Goal: Information Seeking & Learning: Learn about a topic

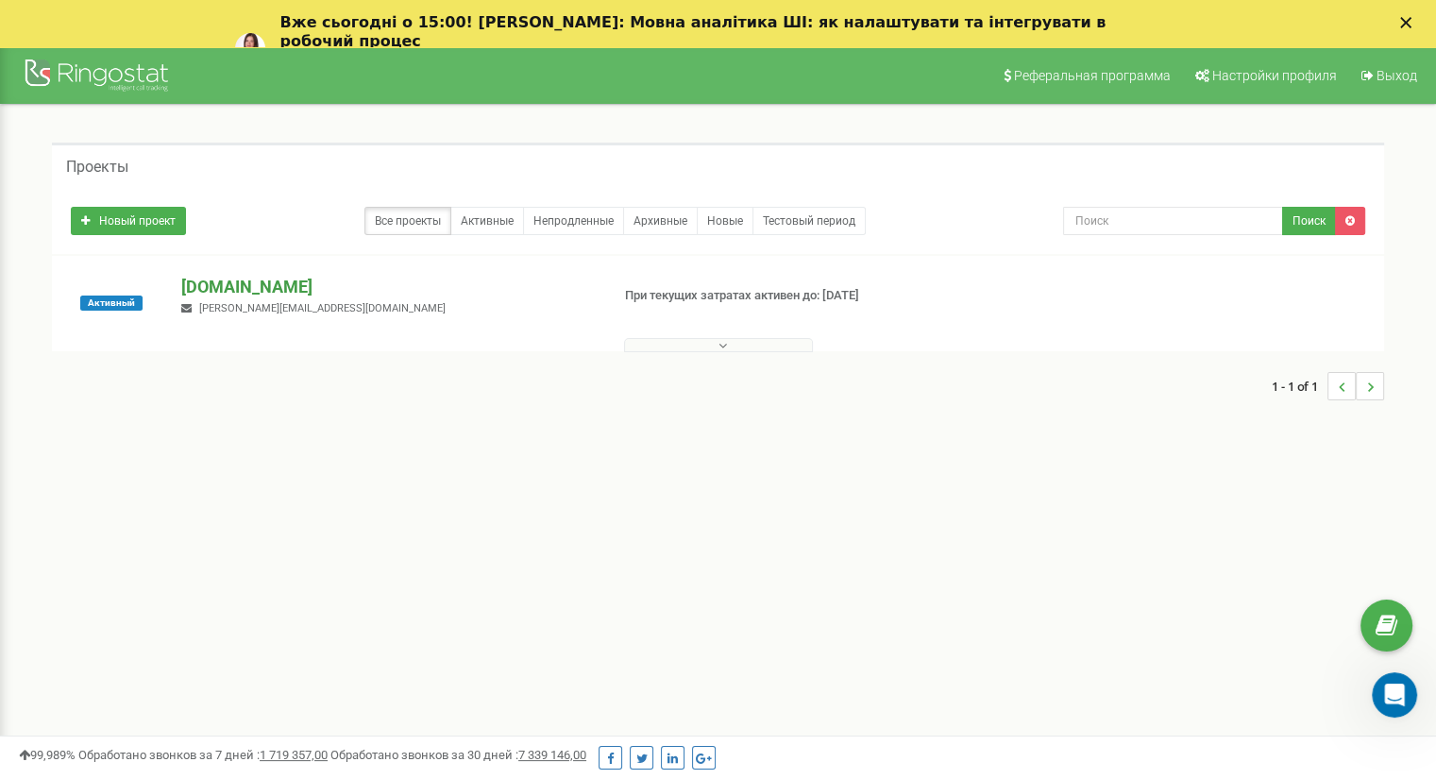
click at [293, 285] on p "[DOMAIN_NAME]" at bounding box center [387, 287] width 413 height 25
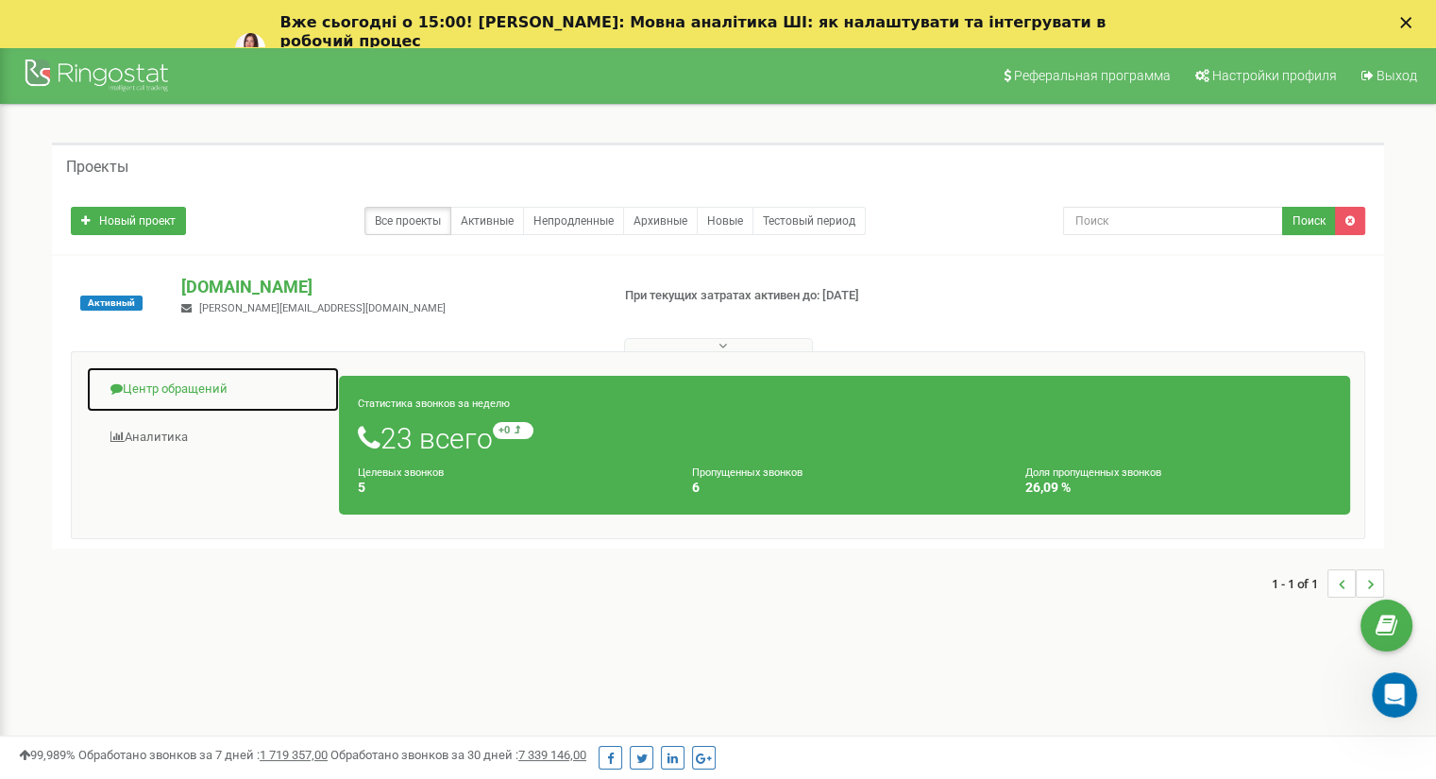
click at [194, 392] on link "Центр обращений" at bounding box center [213, 389] width 254 height 46
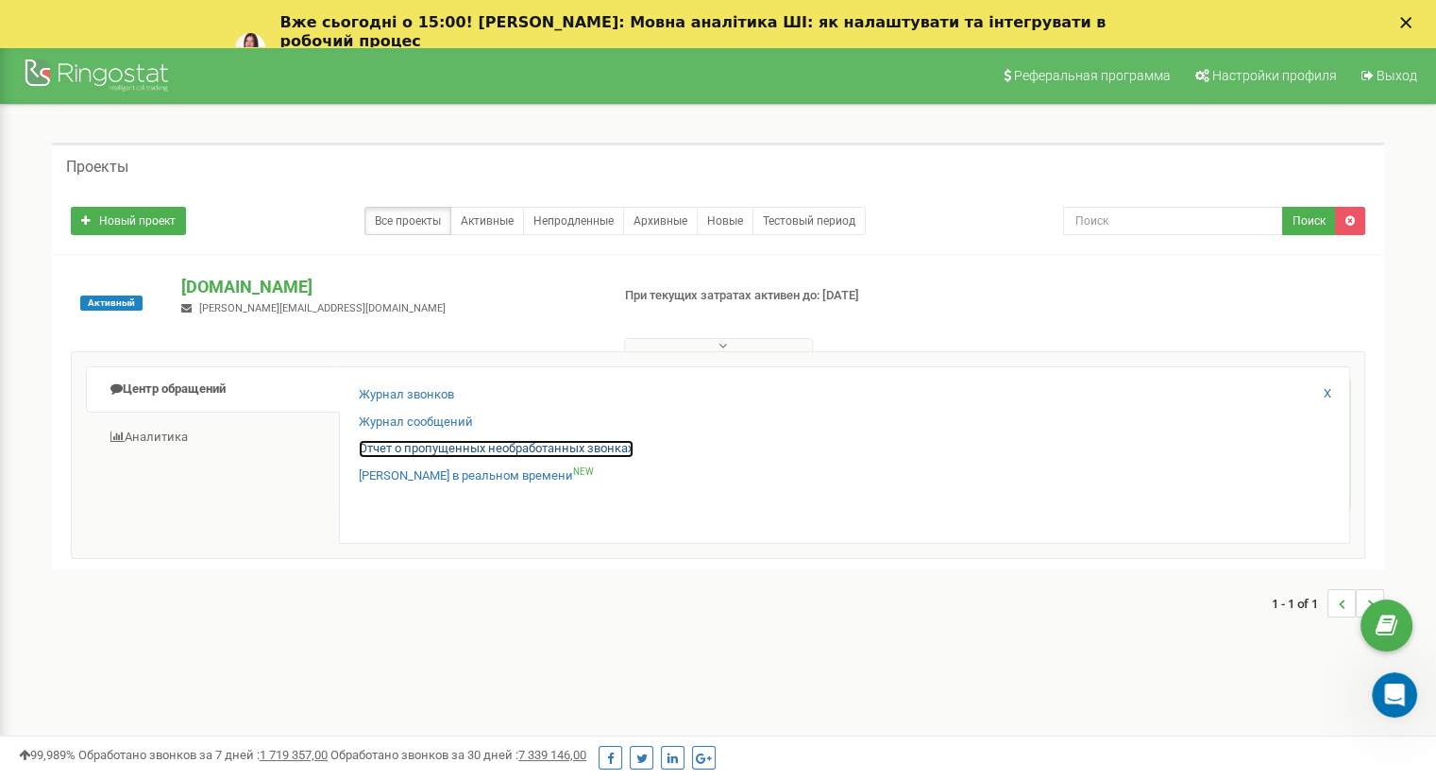
click at [430, 453] on link "Отчет о пропущенных необработанных звонках" at bounding box center [496, 449] width 275 height 18
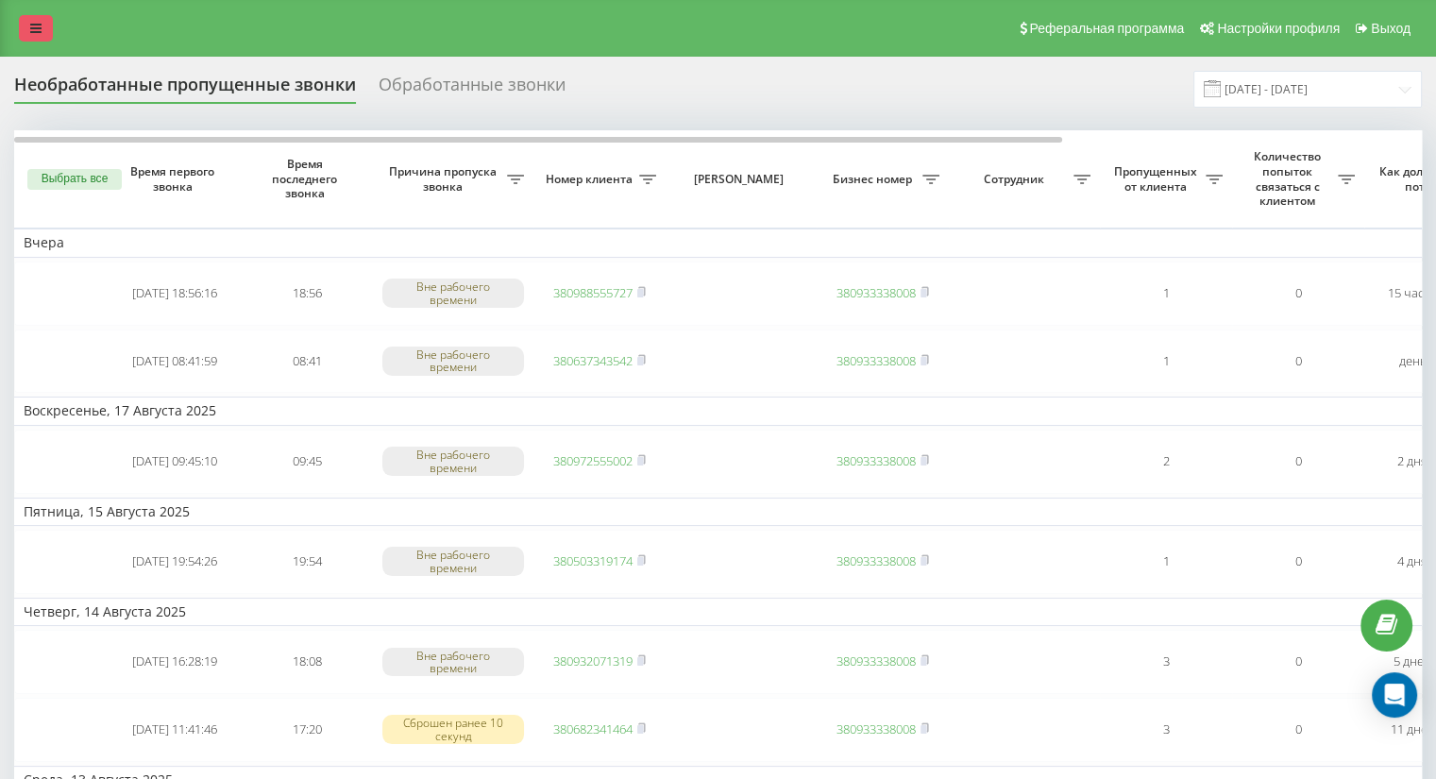
click at [38, 32] on icon at bounding box center [35, 28] width 11 height 13
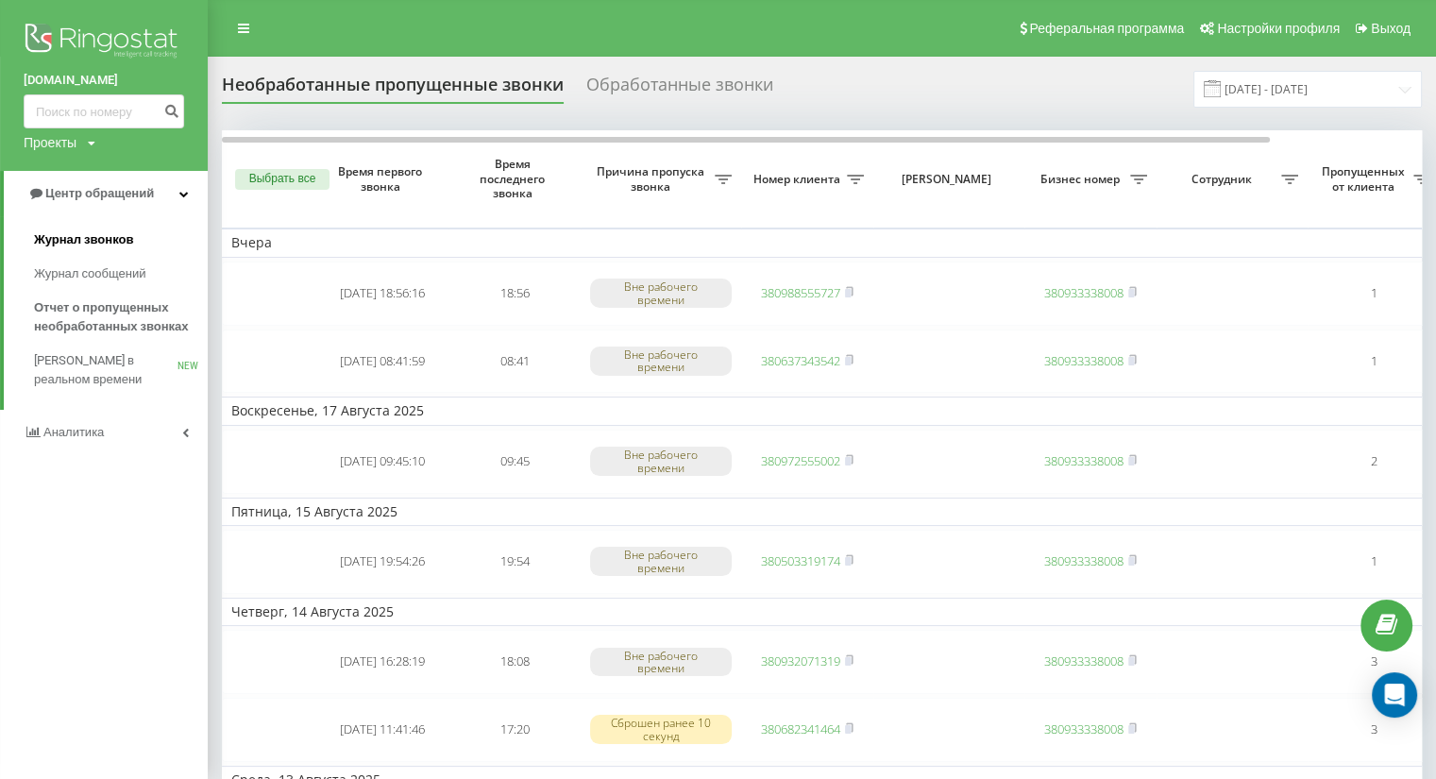
click at [108, 244] on span "Журнал звонков" at bounding box center [83, 239] width 99 height 19
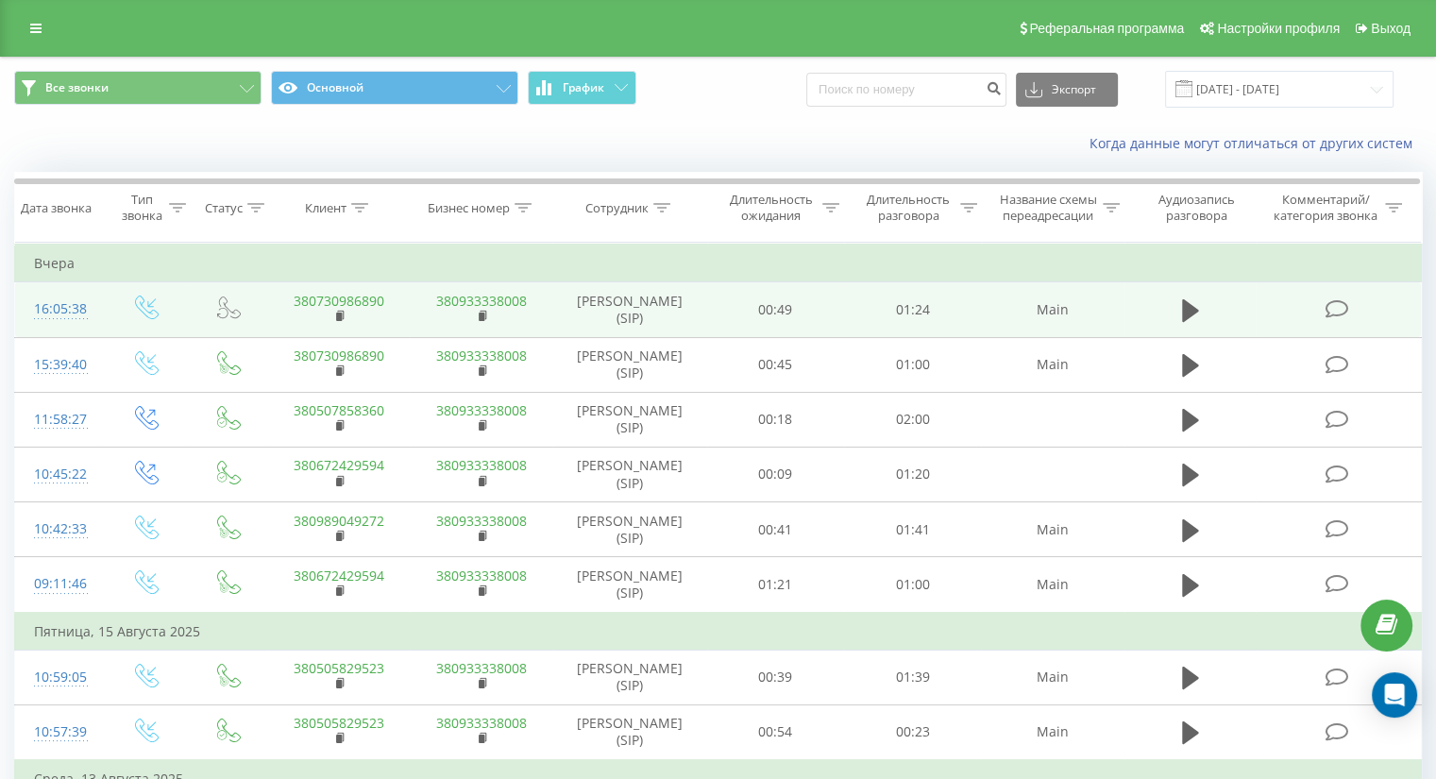
click at [326, 298] on link "380730986890" at bounding box center [339, 301] width 91 height 18
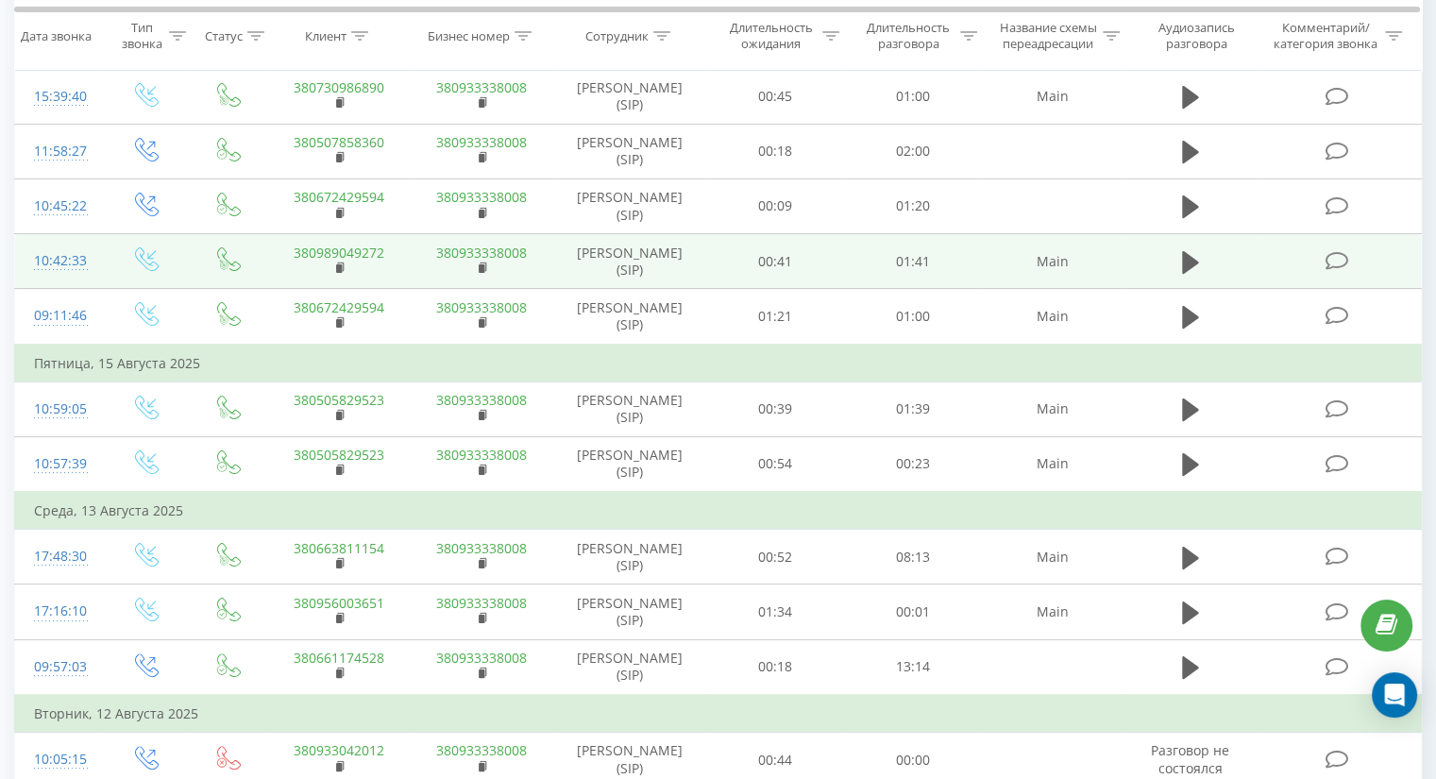
scroll to position [283, 0]
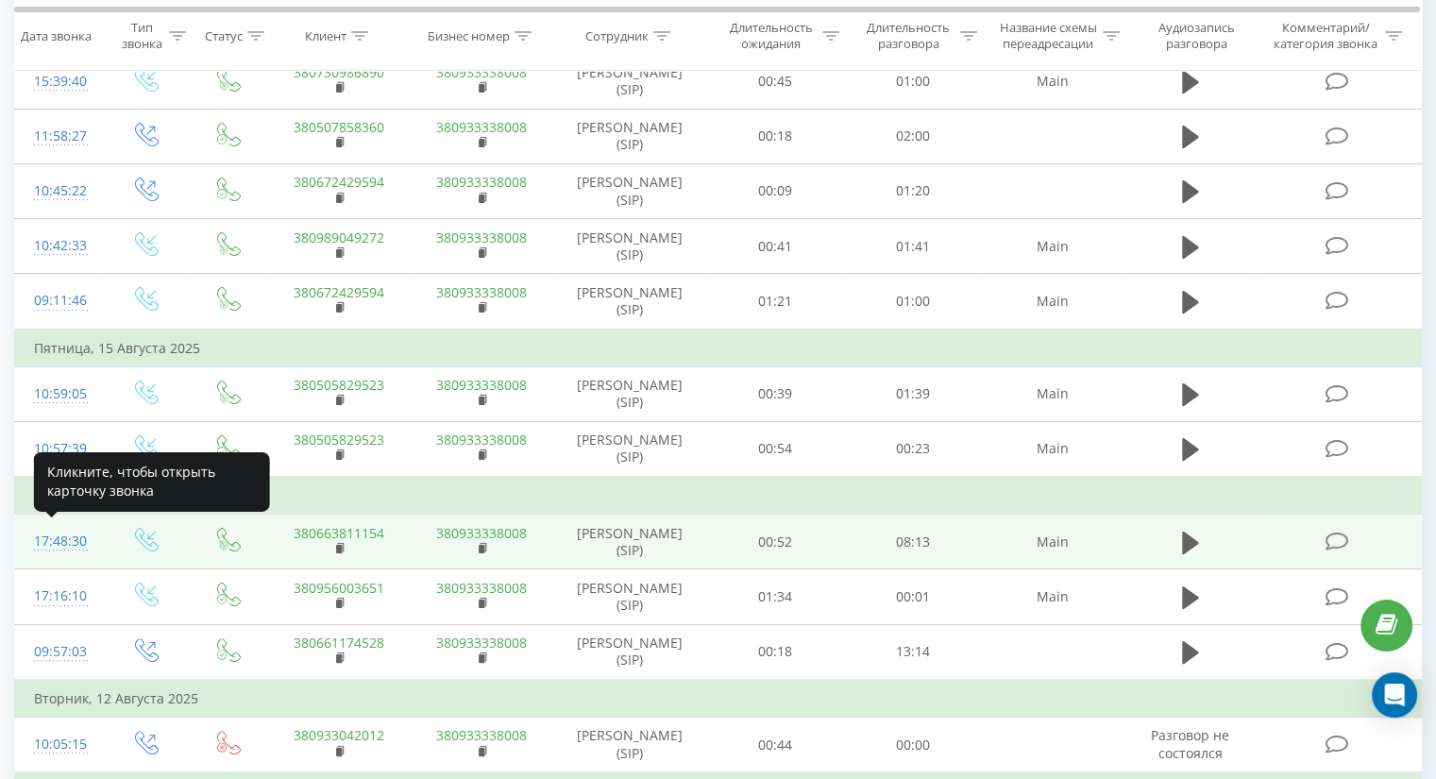
click at [40, 533] on div "17:48:30" at bounding box center [59, 541] width 50 height 37
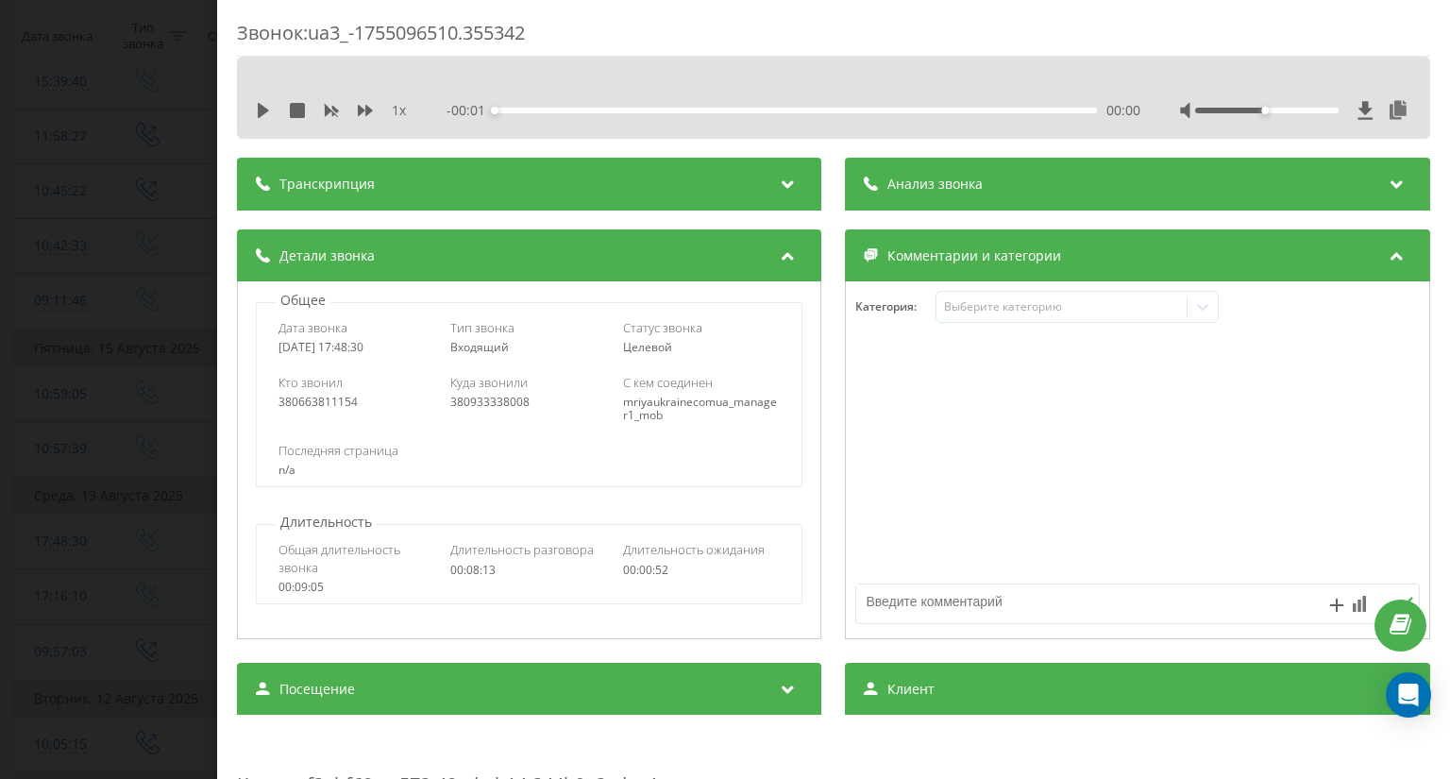
click at [780, 183] on icon at bounding box center [788, 181] width 23 height 19
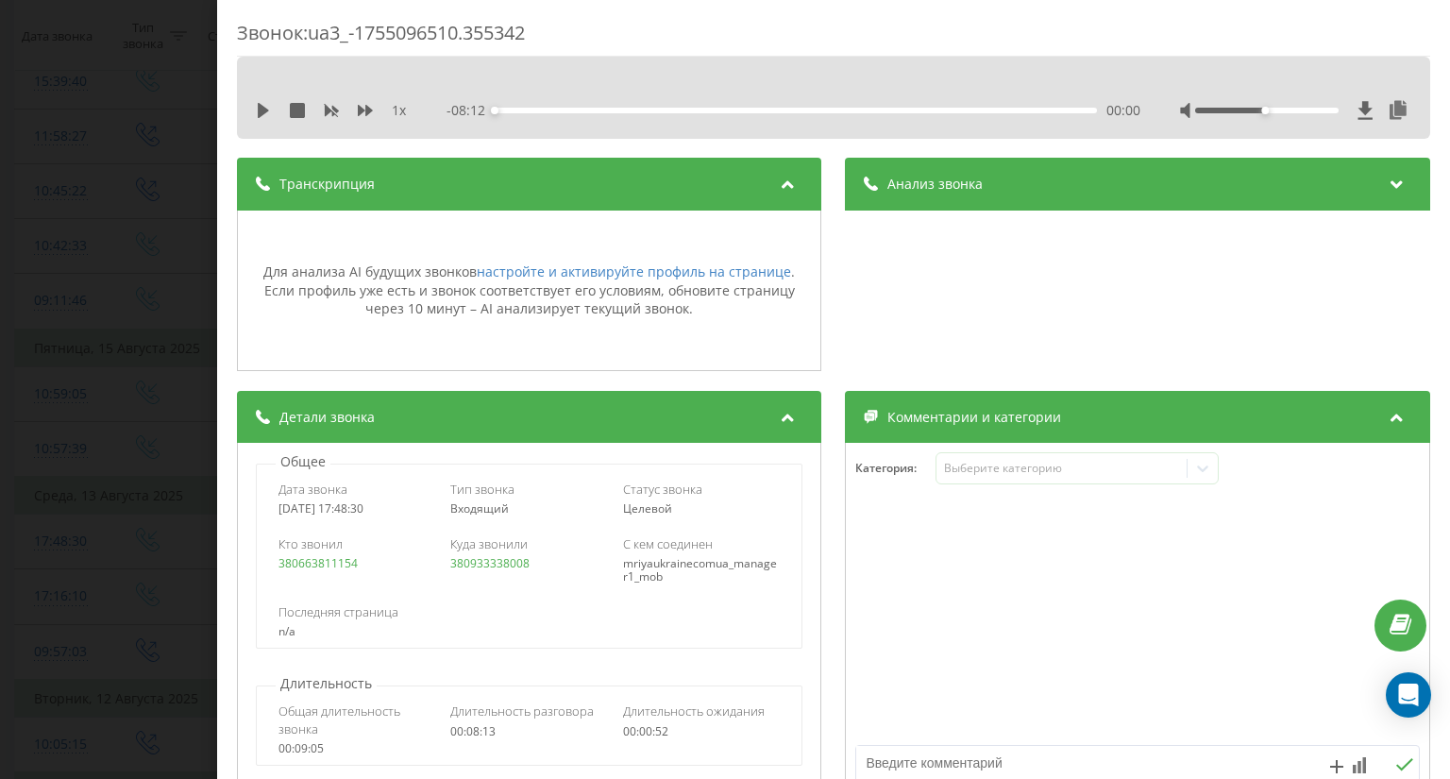
click at [780, 183] on icon at bounding box center [788, 181] width 23 height 19
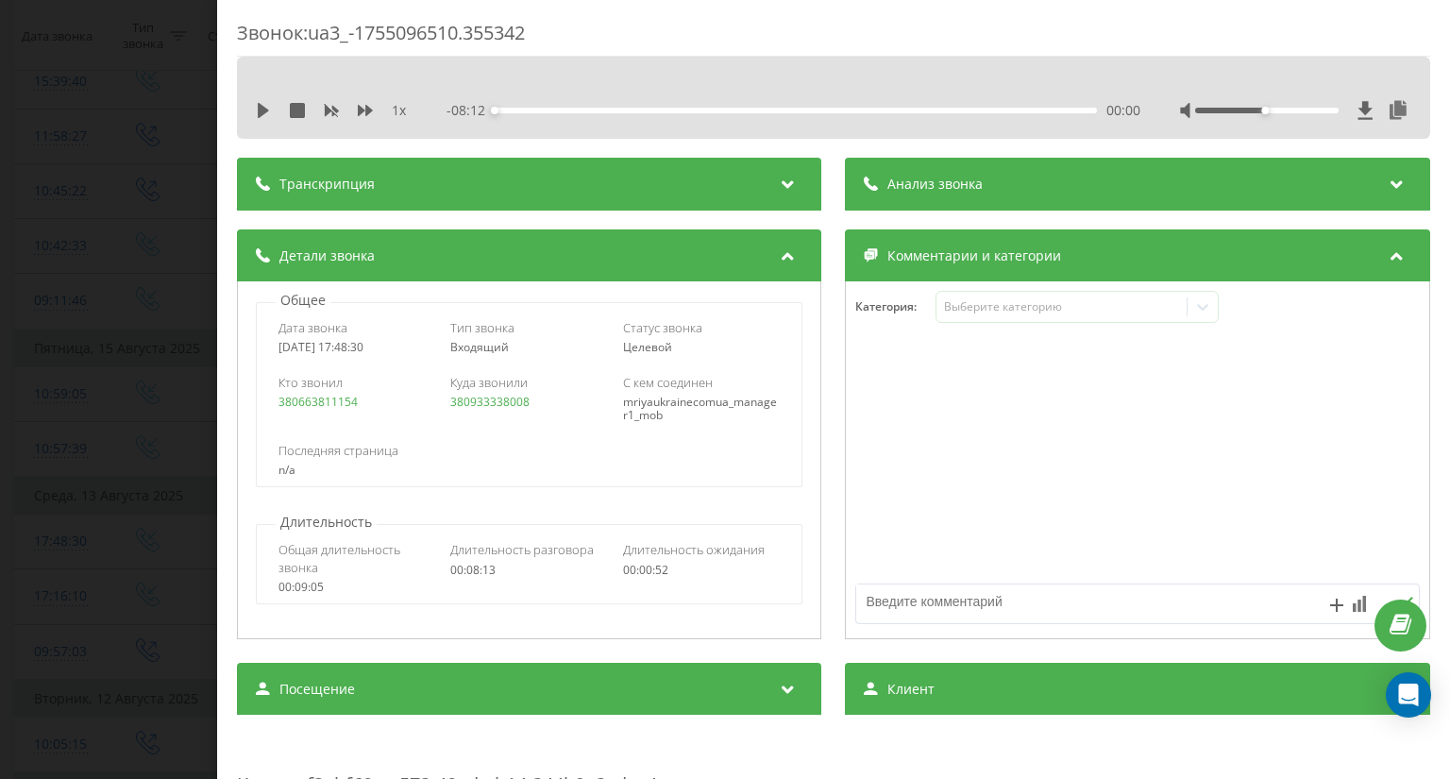
click at [112, 233] on div "Звонок : ua3_-1755096510.355342 1 x - 08:12 00:00 00:00 Транскрипция Для анализ…" at bounding box center [725, 389] width 1450 height 779
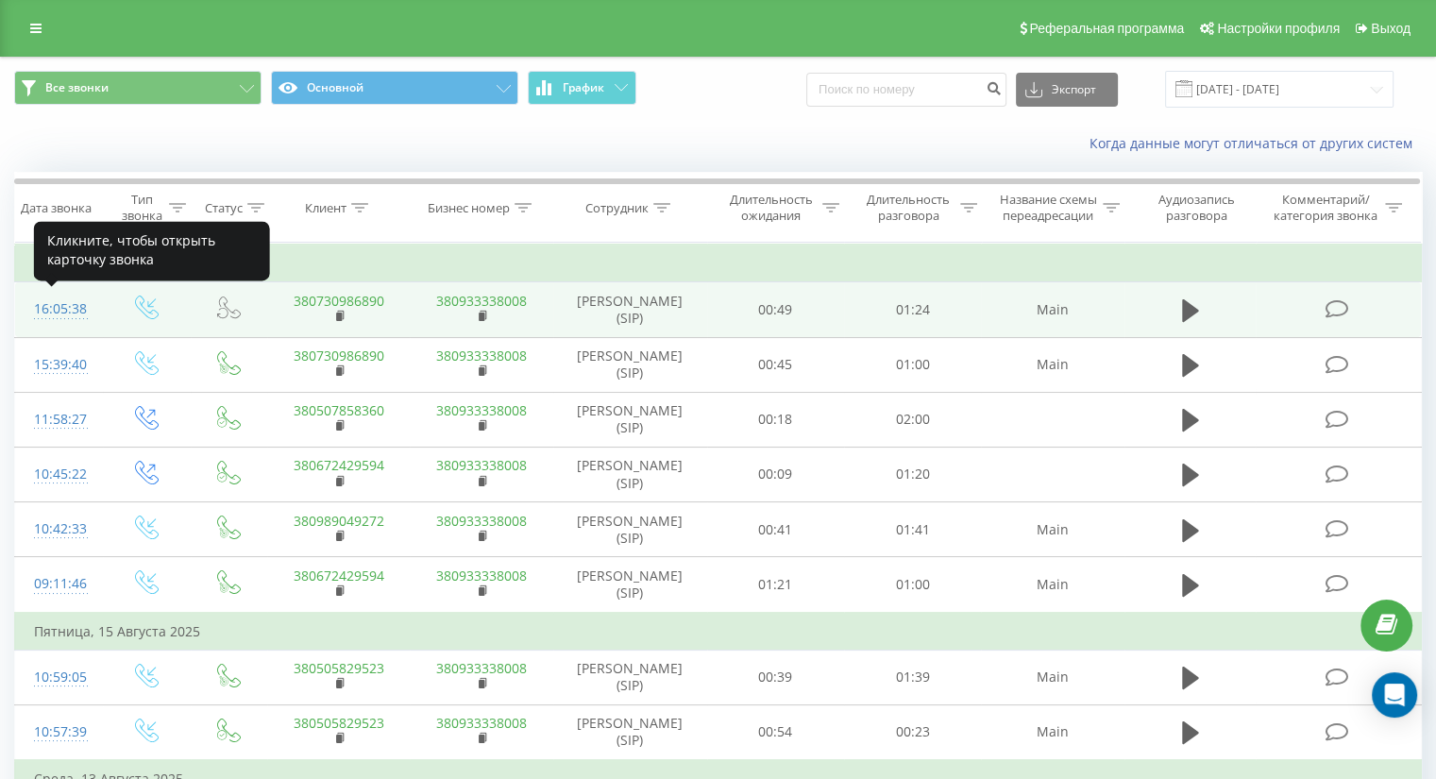
click at [54, 309] on div "16:05:38" at bounding box center [59, 309] width 50 height 37
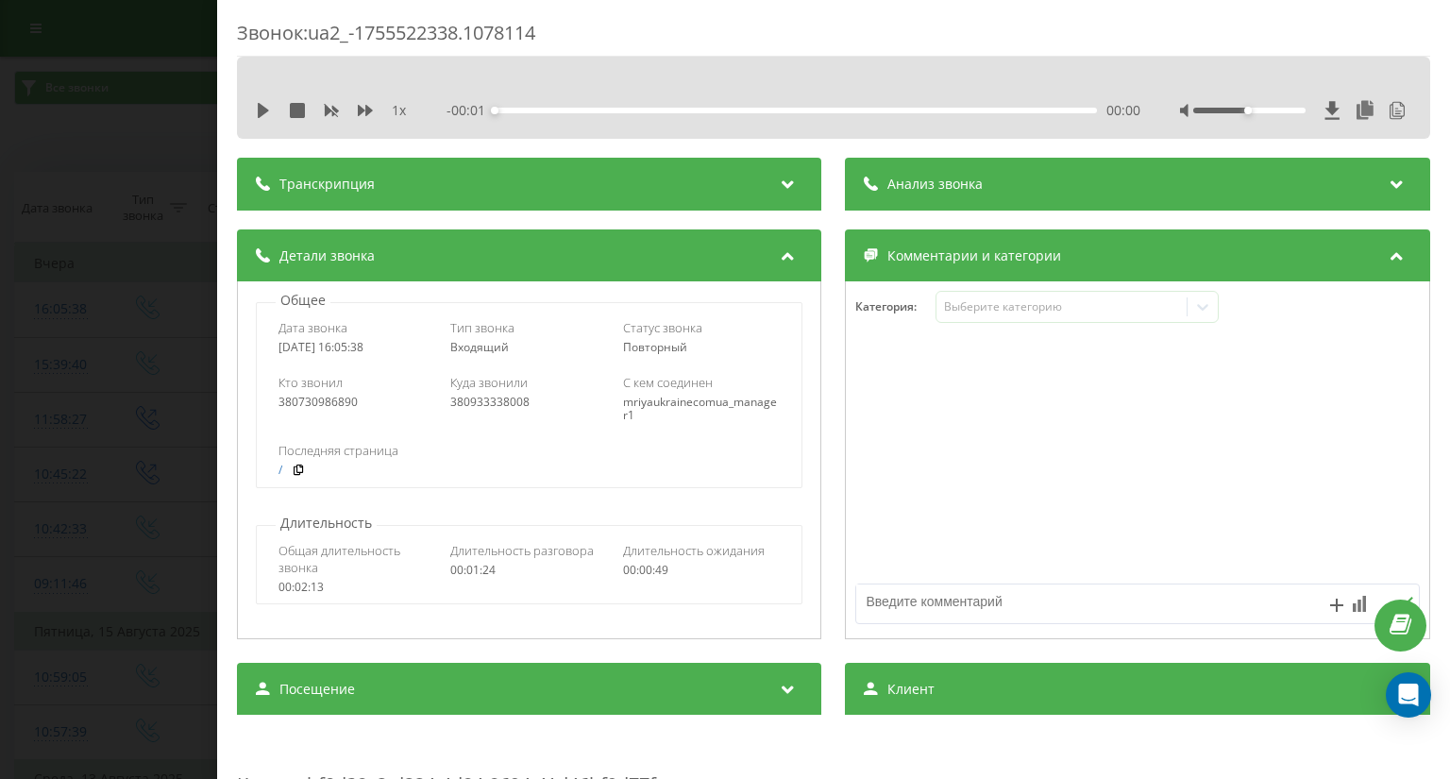
click at [781, 180] on icon at bounding box center [788, 181] width 23 height 19
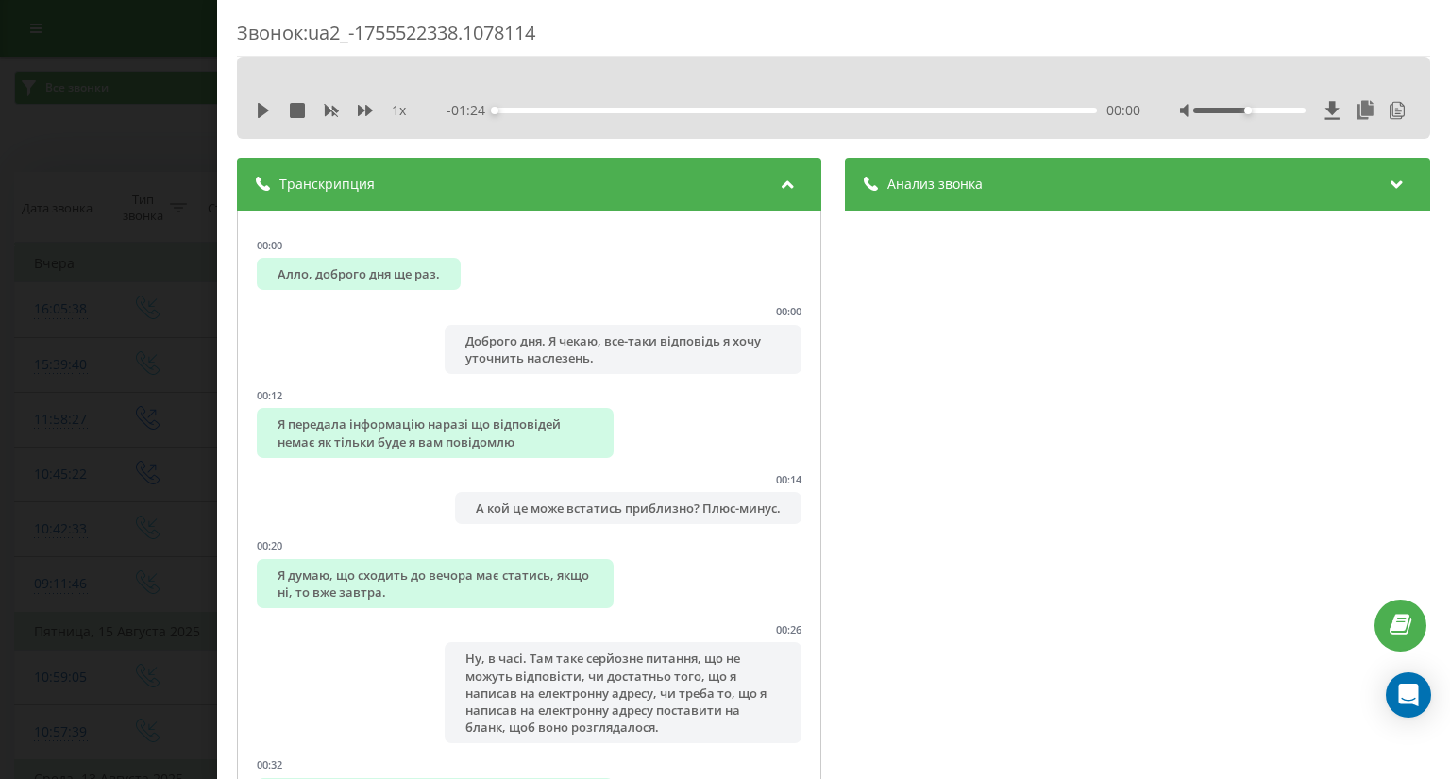
click at [72, 222] on div "Звонок : ua2_-1755522338.1078114 1 x - 01:24 00:00 00:00 Транскрипция 00:00 Алл…" at bounding box center [725, 389] width 1450 height 779
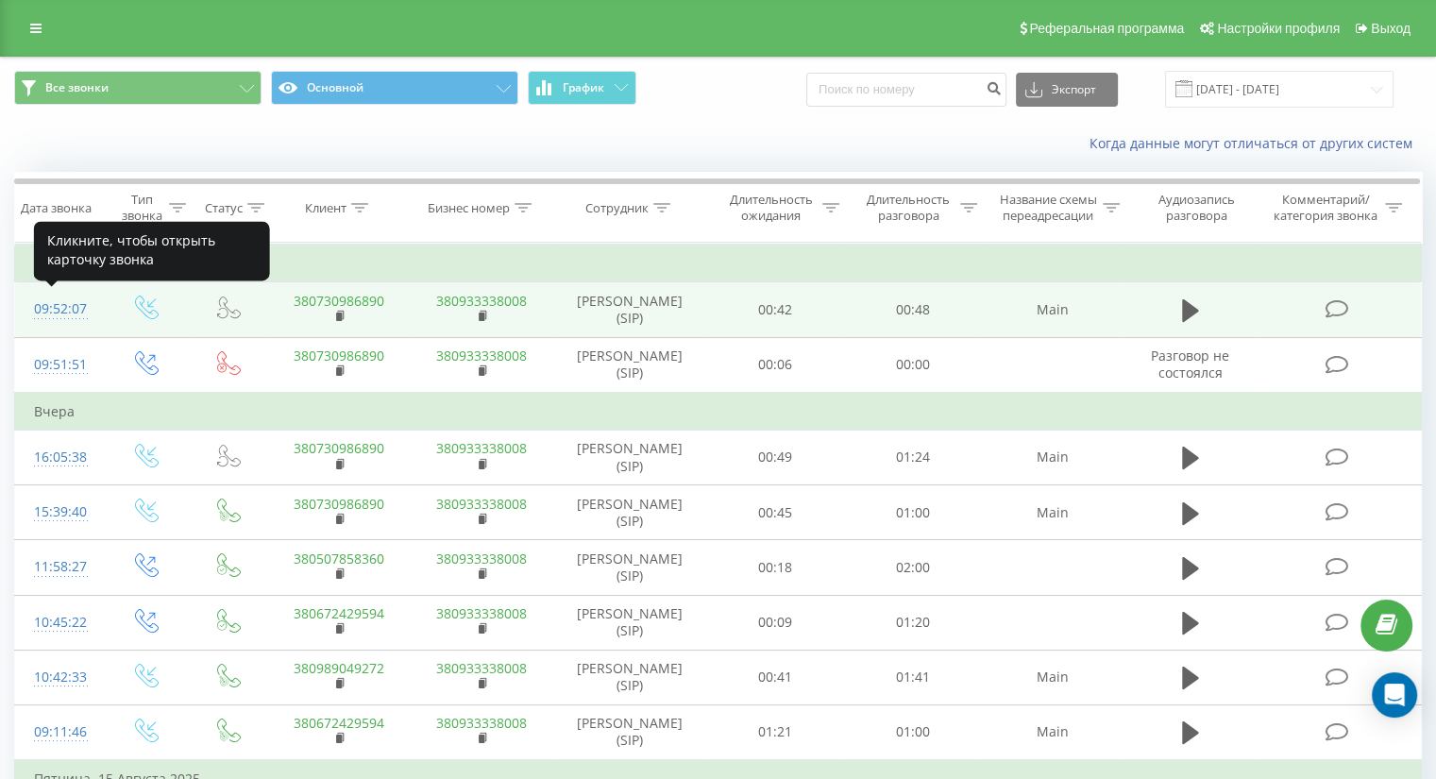
click at [49, 311] on div "09:52:07" at bounding box center [59, 309] width 50 height 37
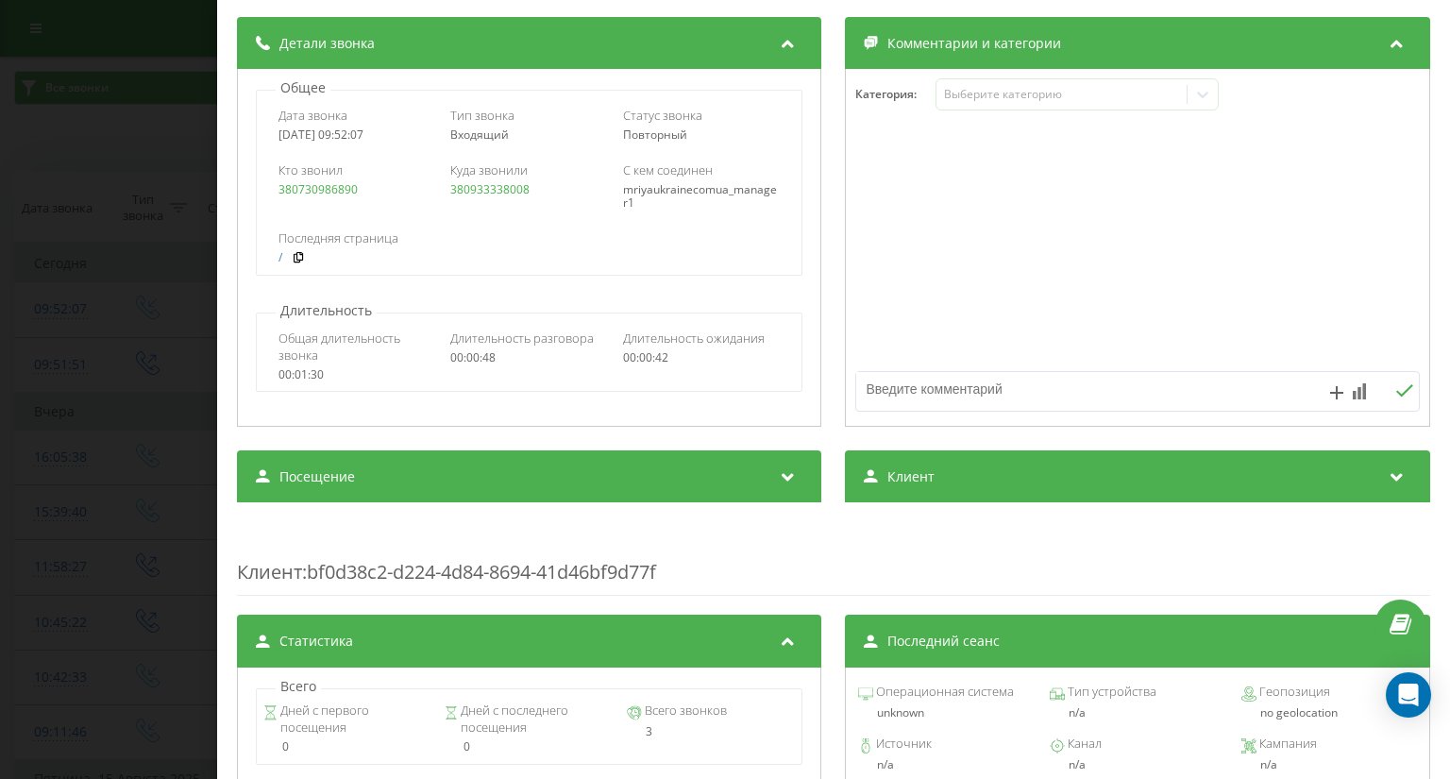
scroll to position [283, 0]
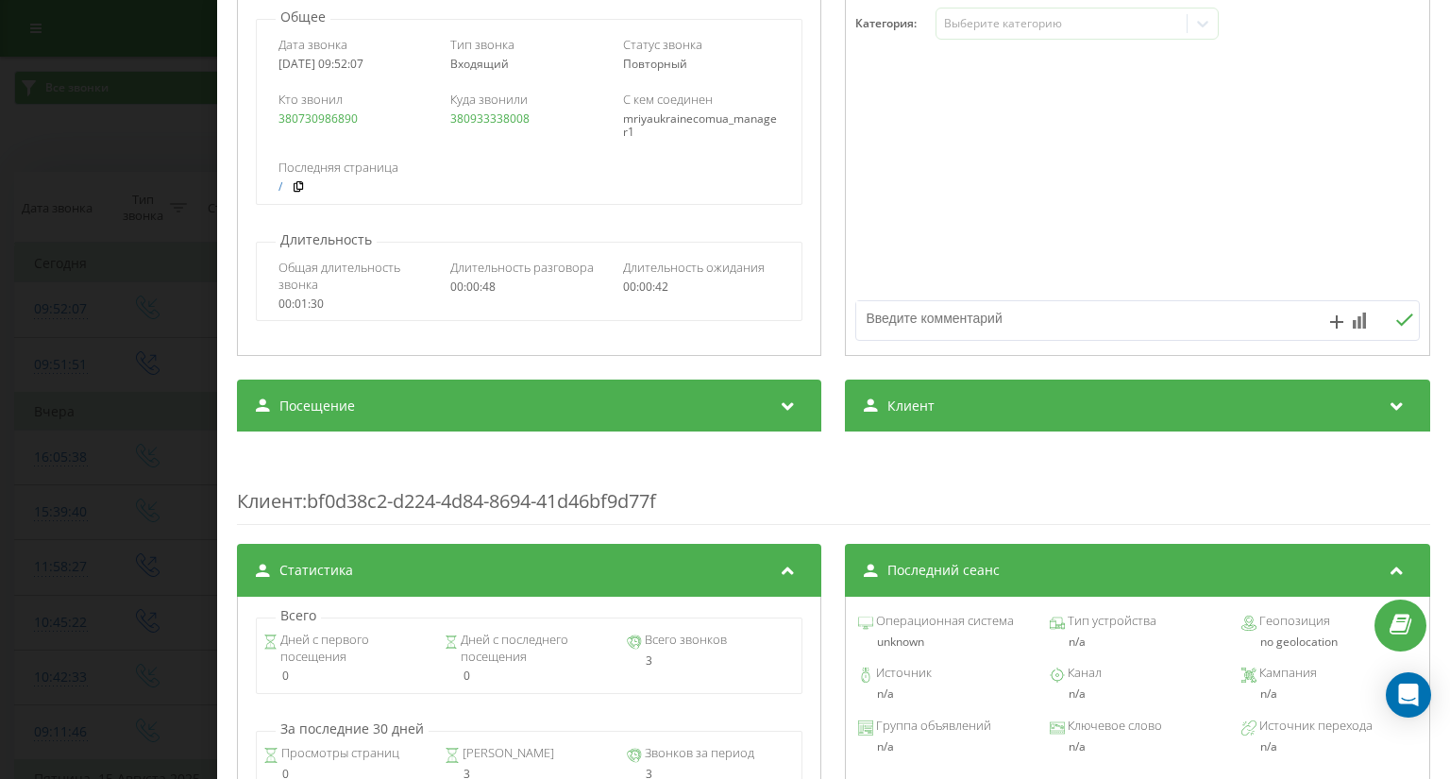
click at [904, 403] on span "Клиент" at bounding box center [911, 405] width 47 height 19
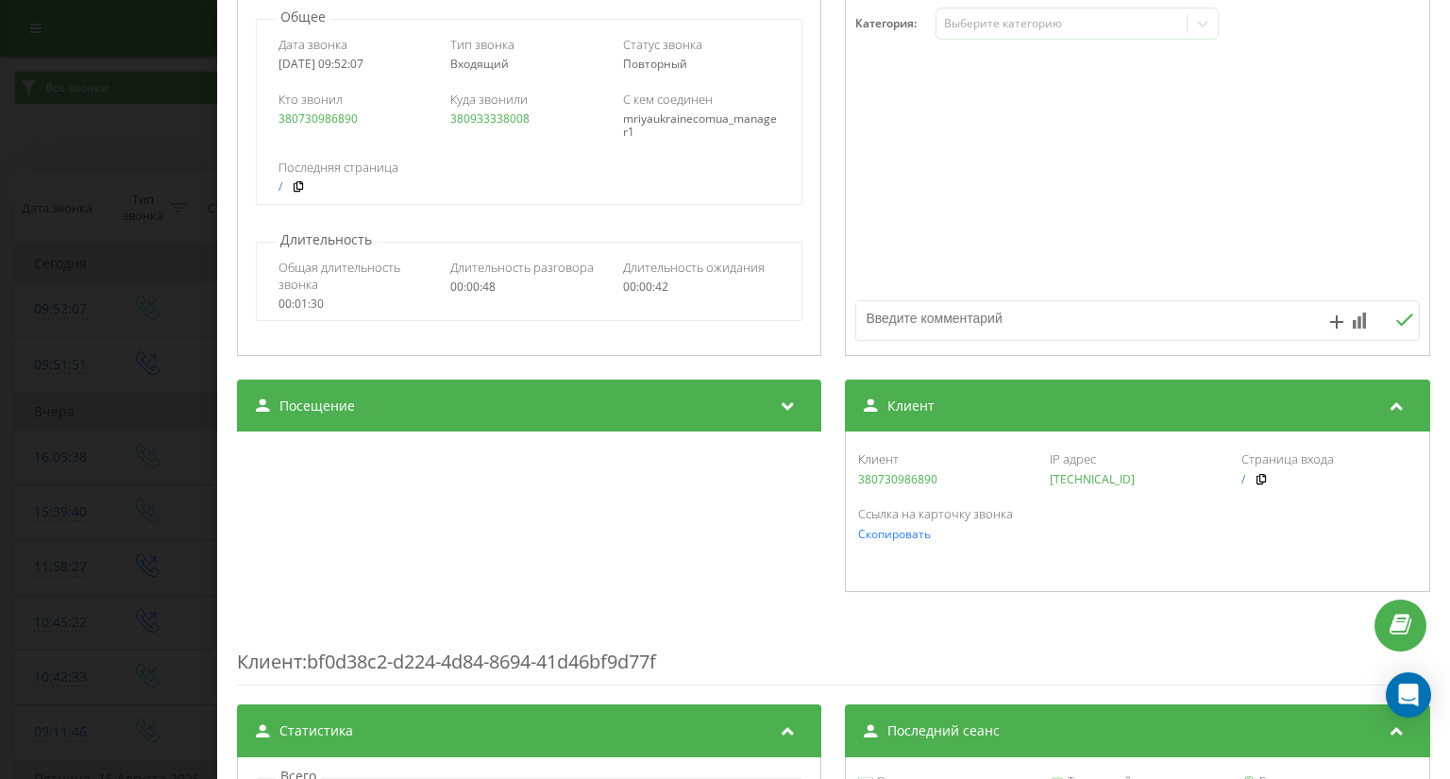
click at [778, 408] on icon at bounding box center [788, 403] width 23 height 19
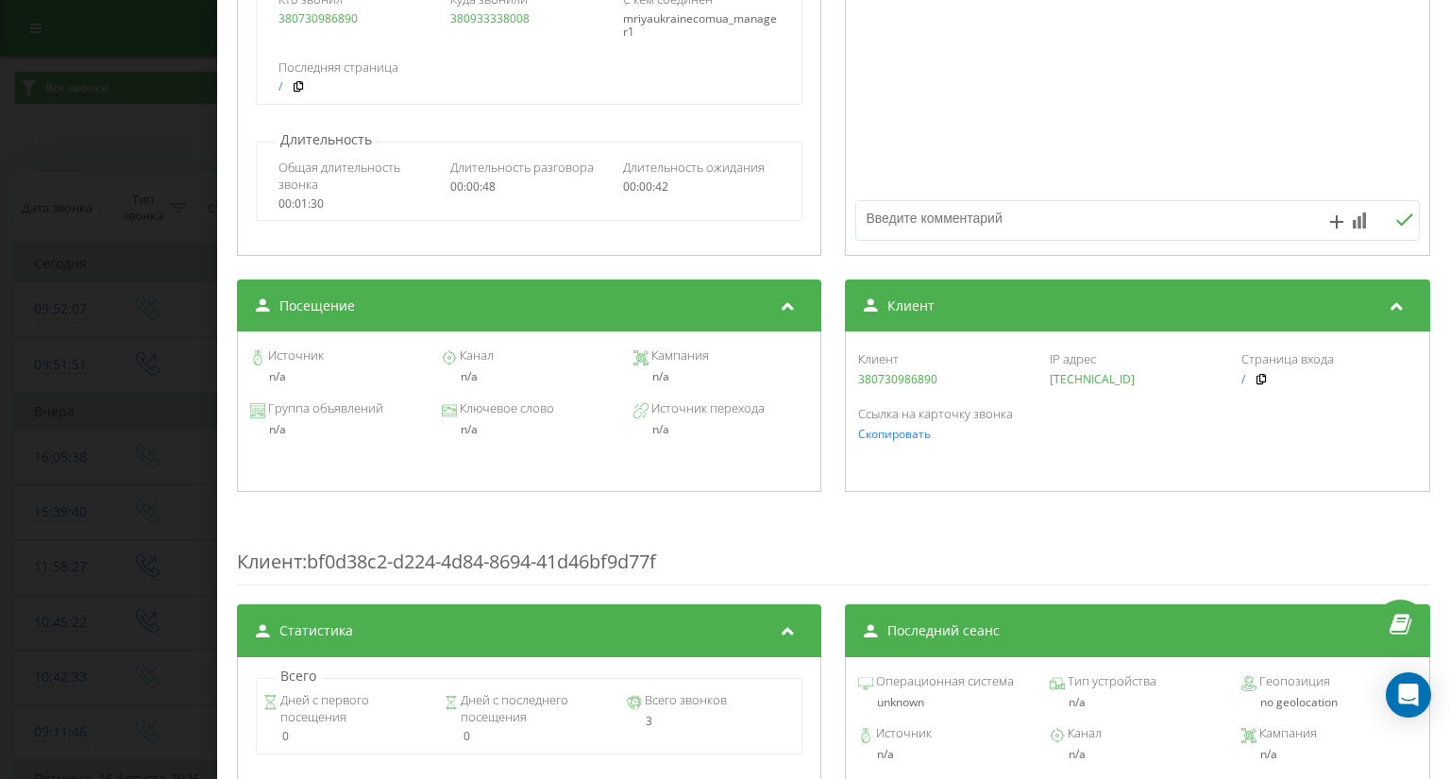
scroll to position [380, 0]
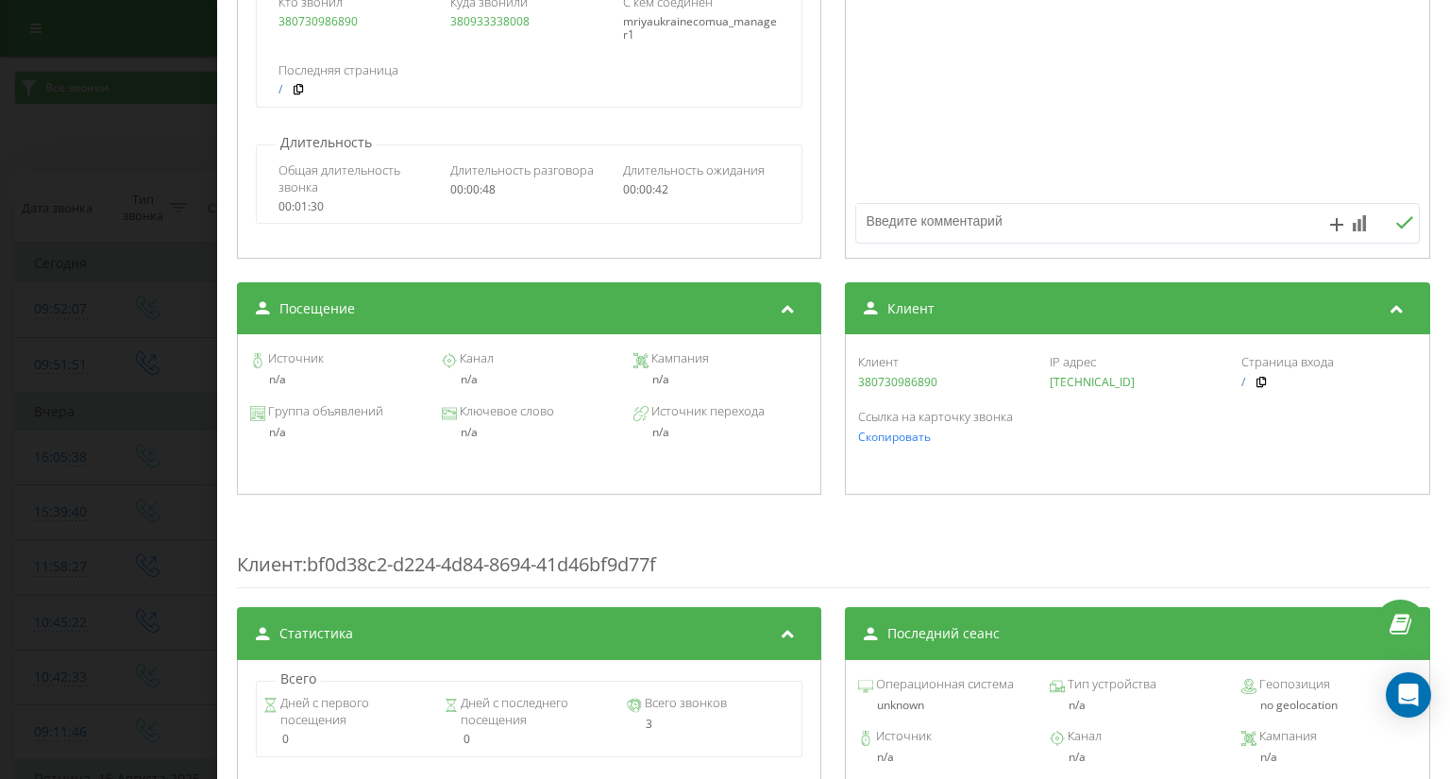
click at [1391, 307] on icon at bounding box center [1397, 305] width 23 height 19
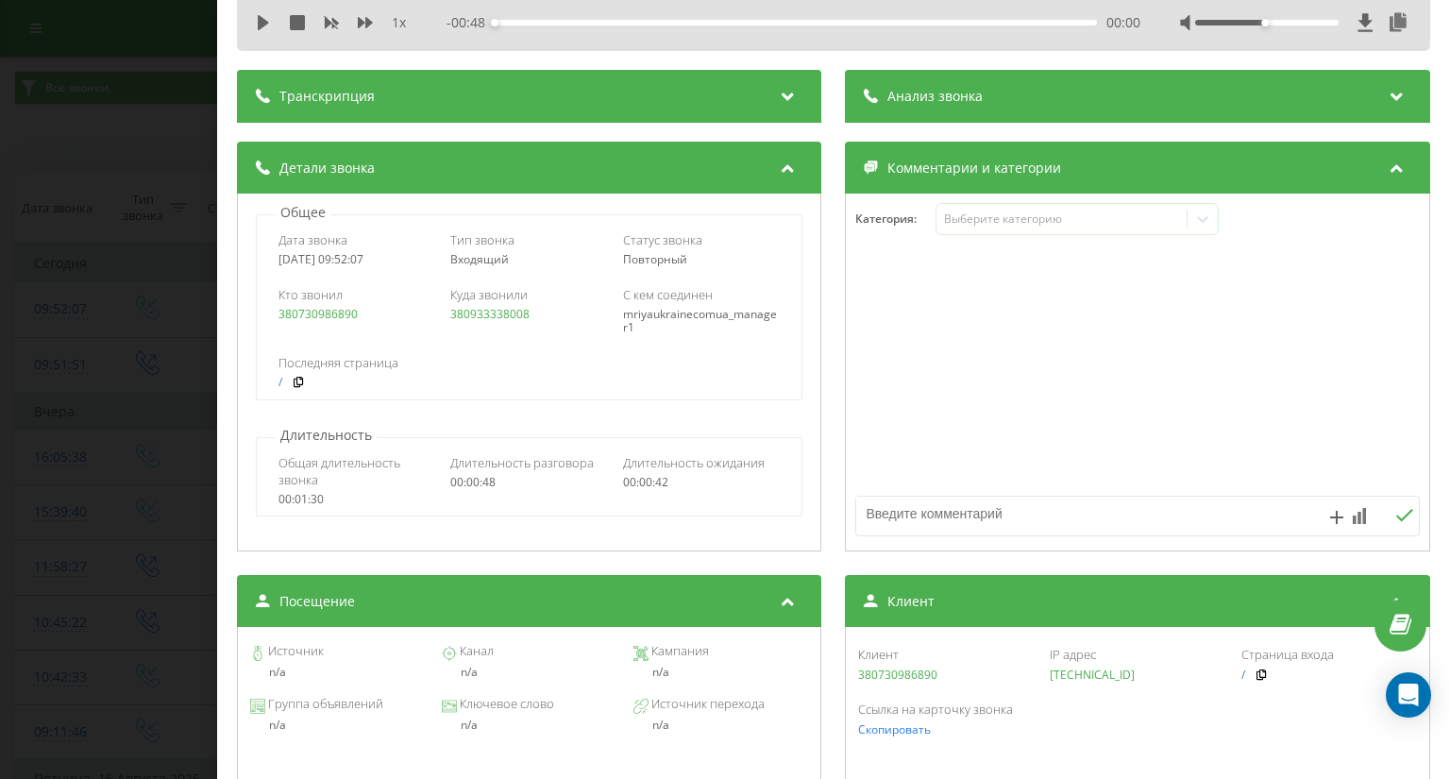
scroll to position [97, 0]
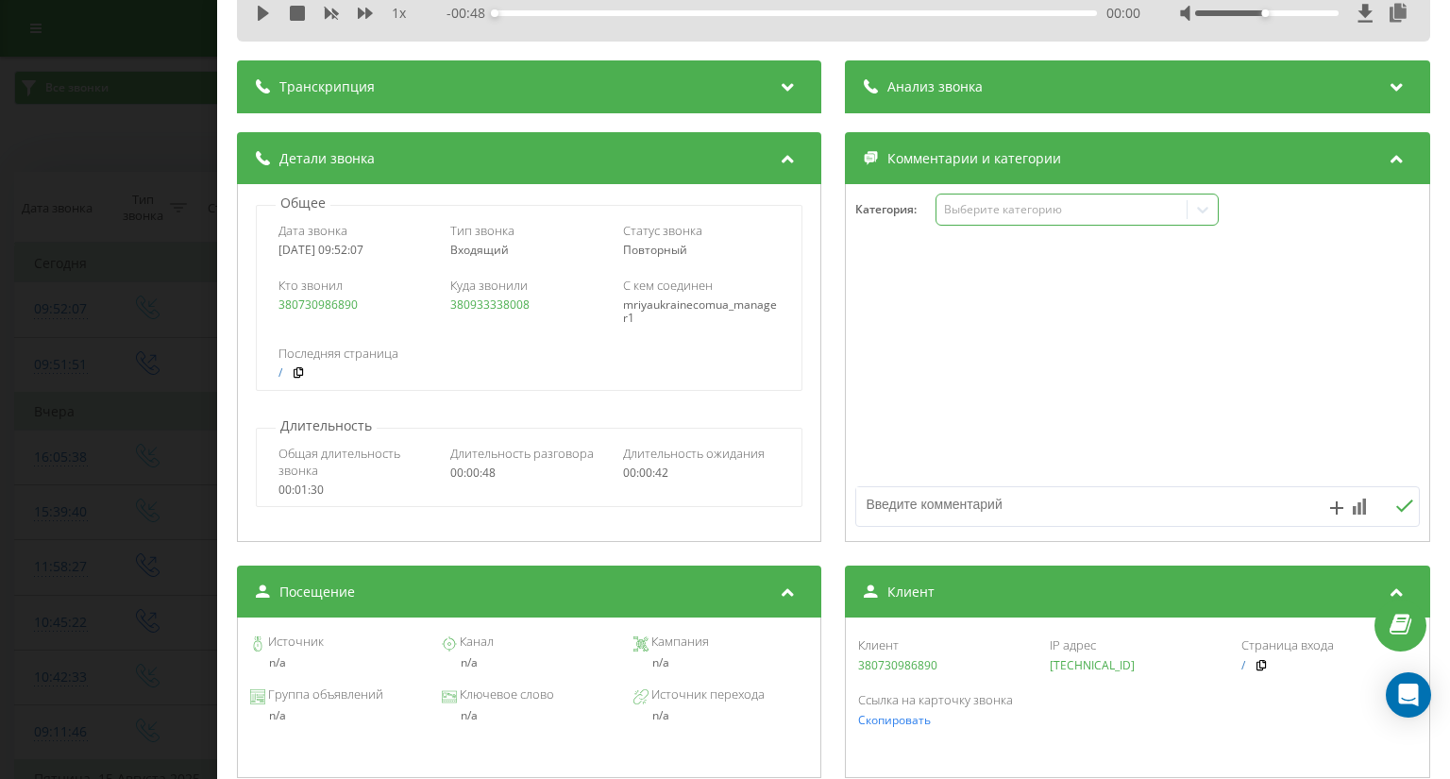
click at [1194, 217] on icon at bounding box center [1203, 209] width 19 height 19
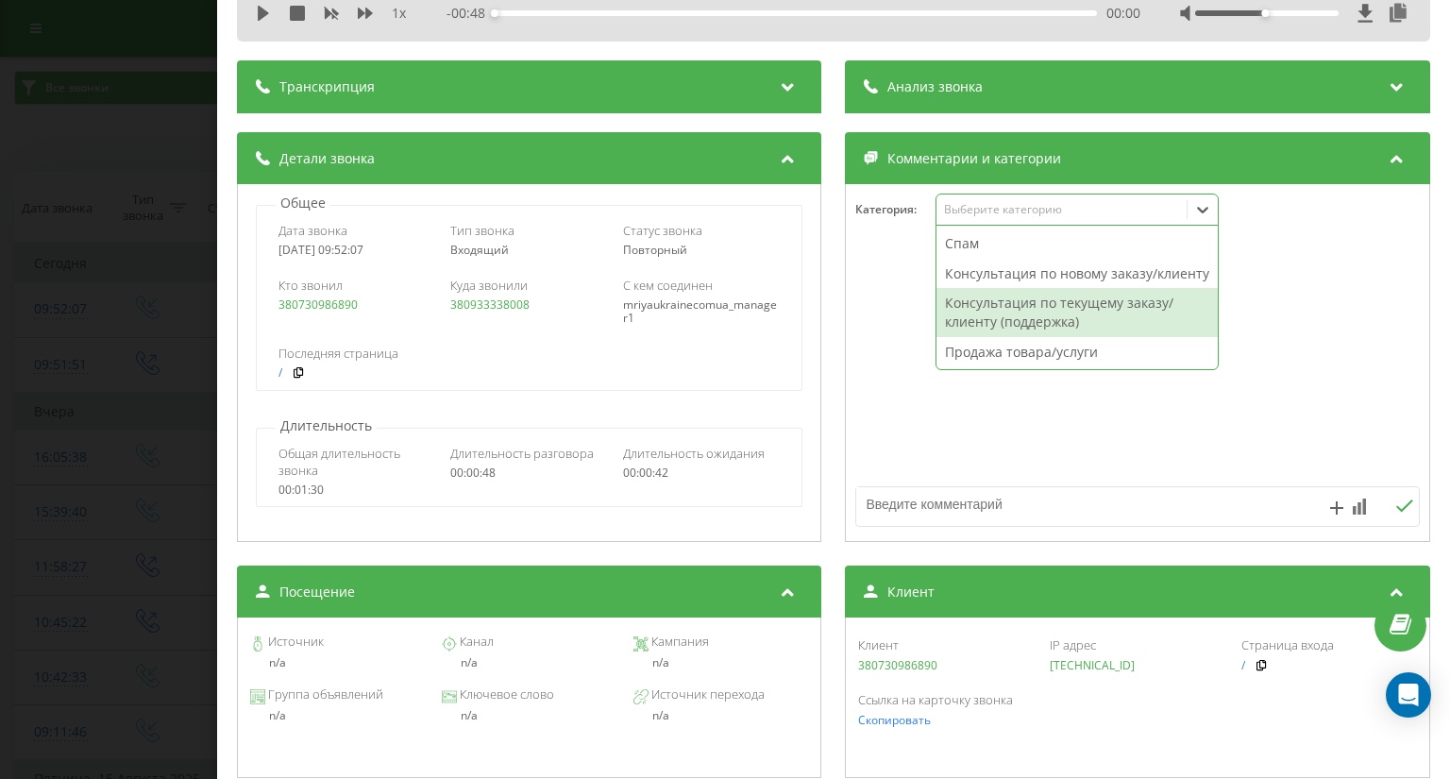
click at [1287, 312] on div at bounding box center [1138, 363] width 582 height 227
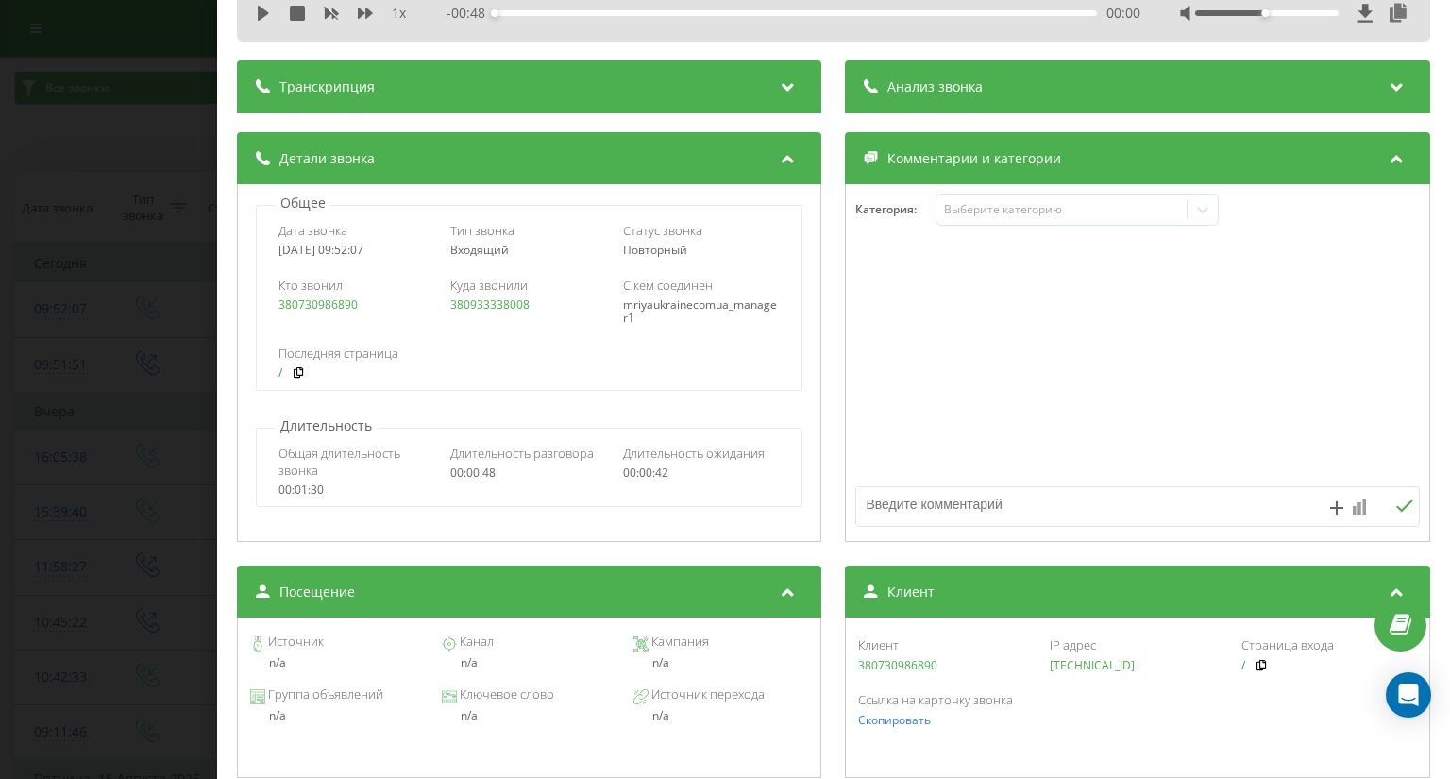
click at [1363, 510] on rect at bounding box center [1365, 506] width 4 height 16
click at [1273, 373] on div at bounding box center [1138, 363] width 582 height 227
click at [1330, 503] on icon at bounding box center [1336, 507] width 13 height 13
click at [1142, 420] on div at bounding box center [1138, 363] width 582 height 227
click at [460, 100] on div "Транскрипция" at bounding box center [529, 86] width 584 height 53
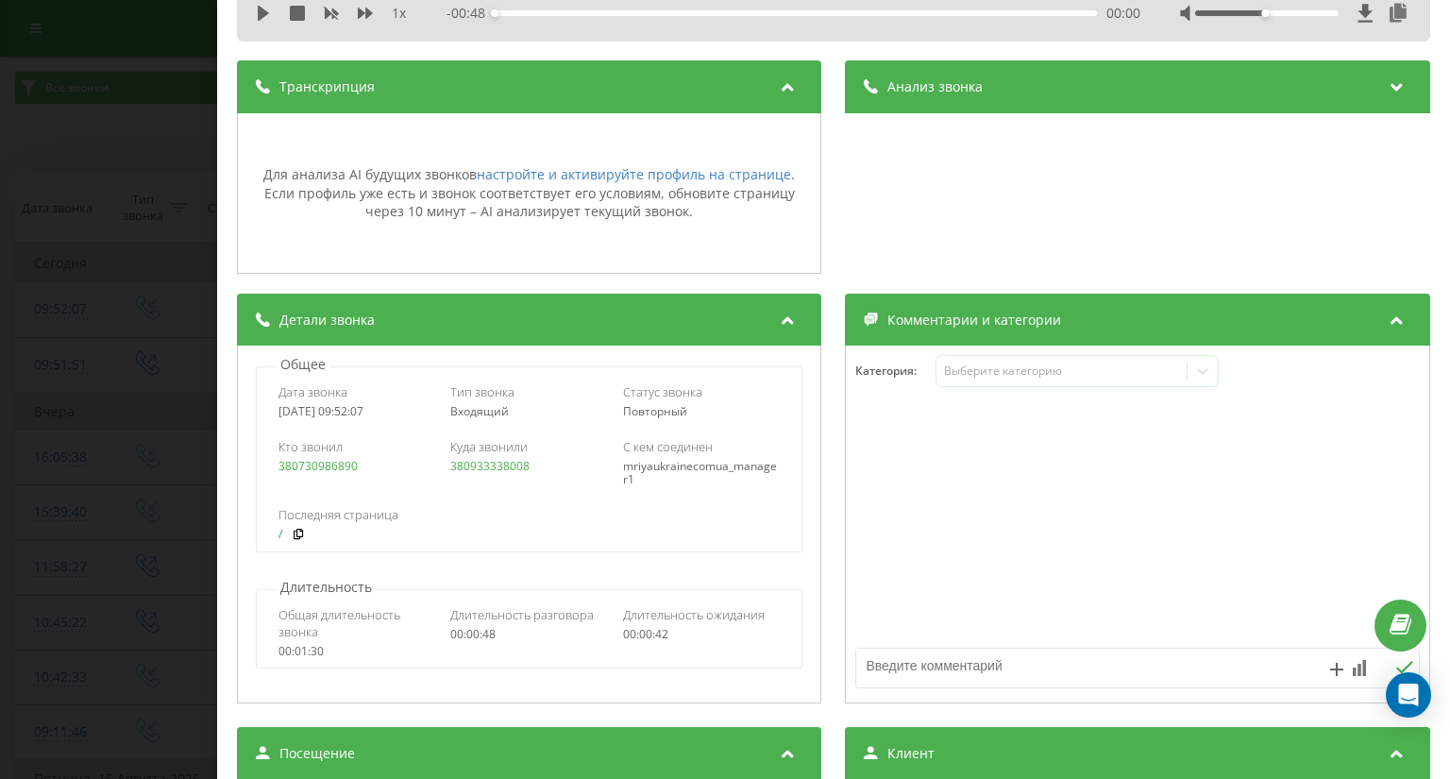
drag, startPoint x: 460, startPoint y: 100, endPoint x: 497, endPoint y: 100, distance: 37.8
click at [461, 100] on div "Транскрипция" at bounding box center [529, 86] width 584 height 53
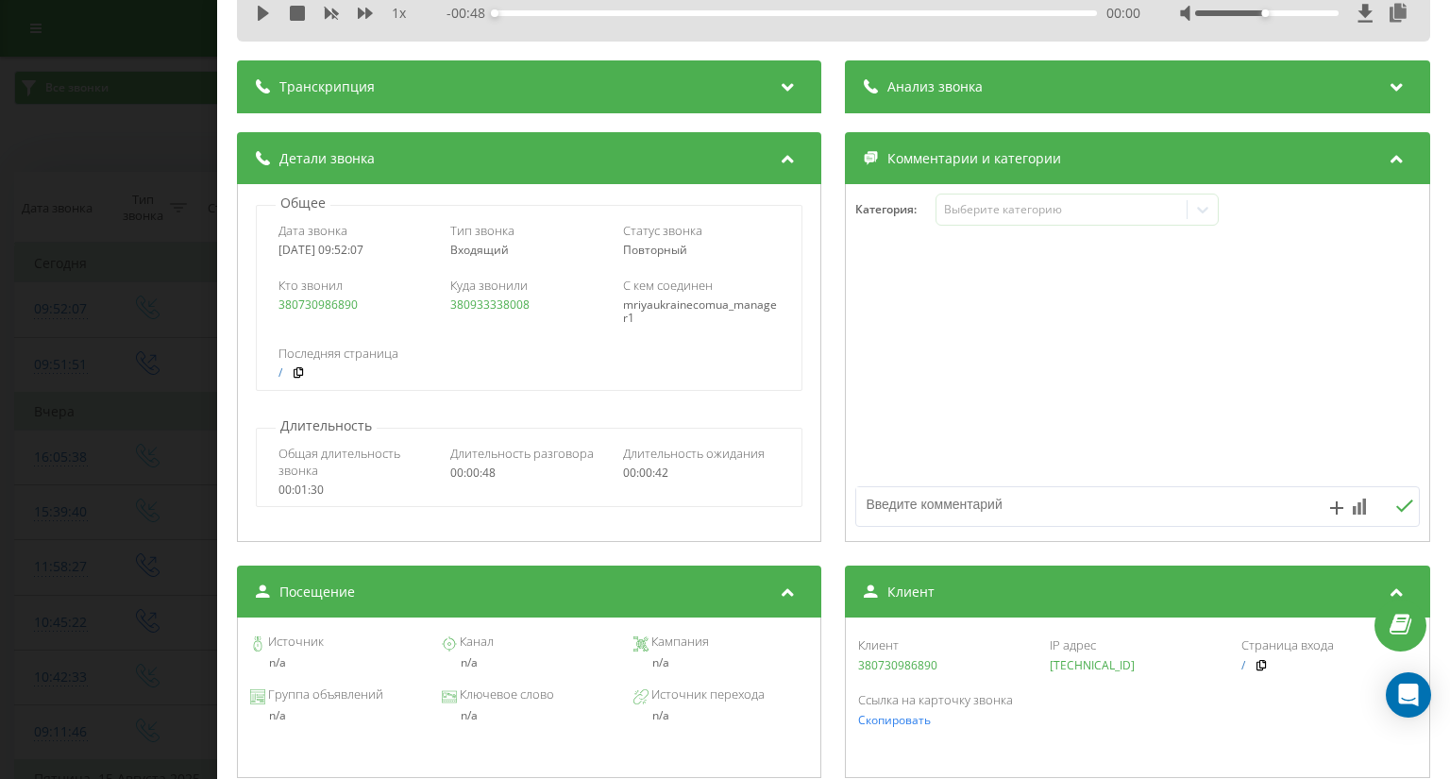
click at [1003, 94] on div "Анализ звонка" at bounding box center [1138, 86] width 584 height 53
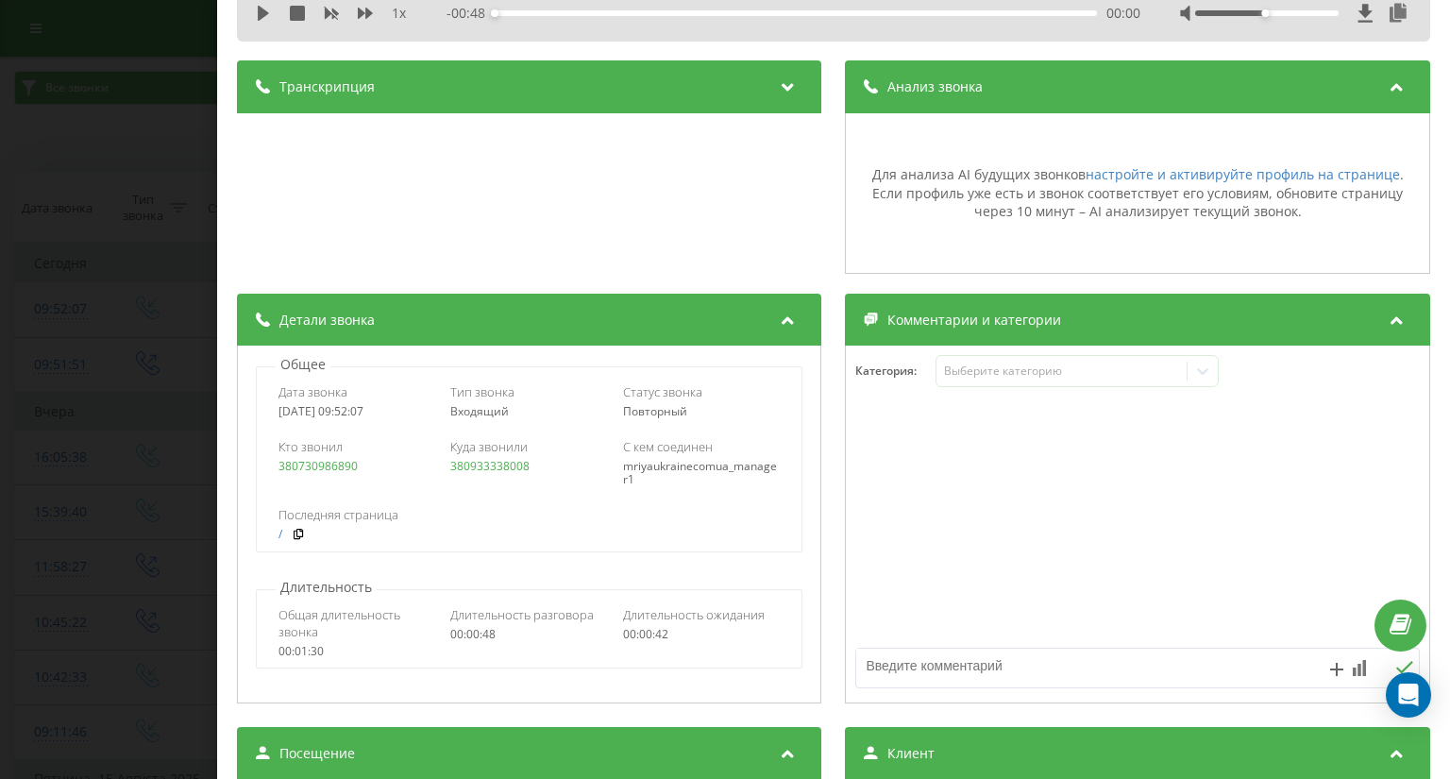
click at [1003, 94] on div "Анализ звонка" at bounding box center [1138, 86] width 584 height 53
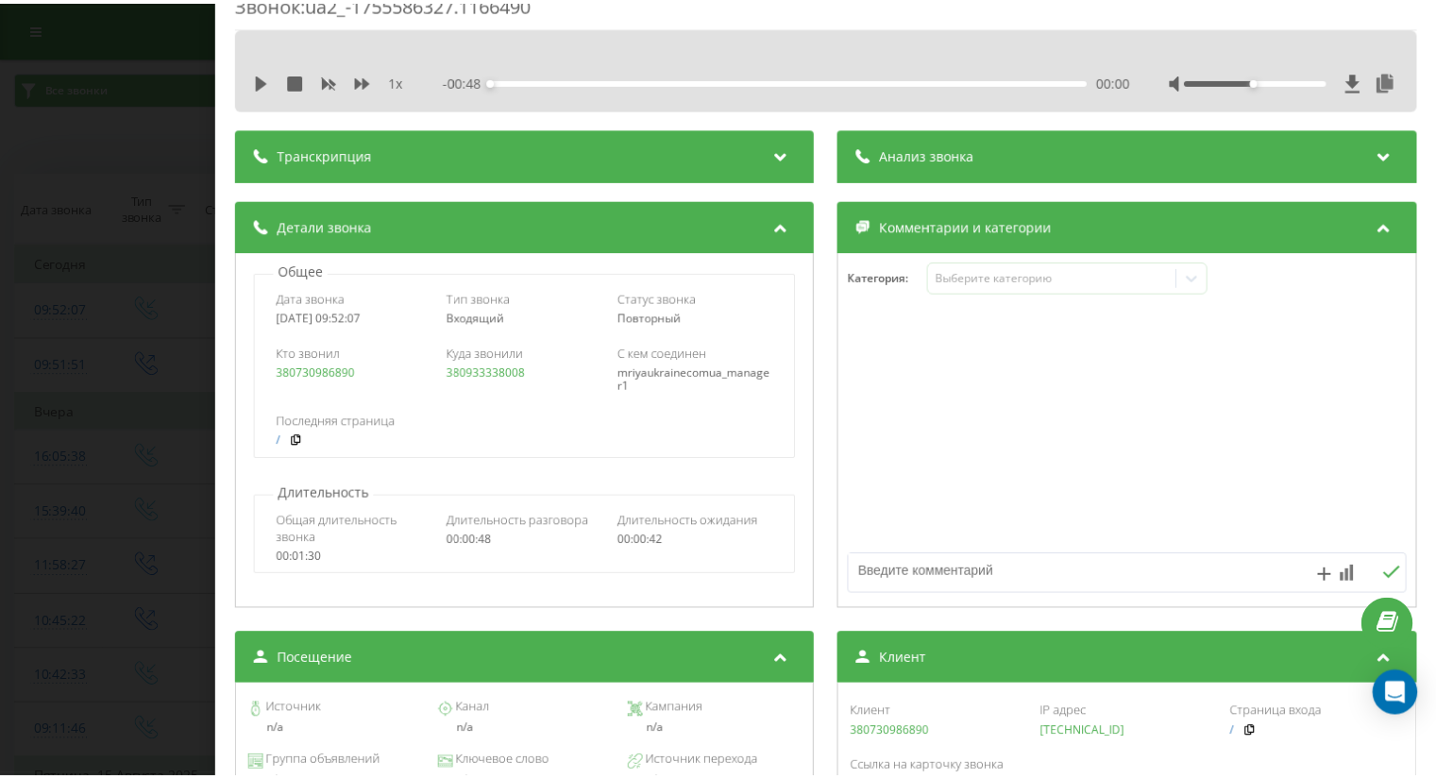
scroll to position [0, 0]
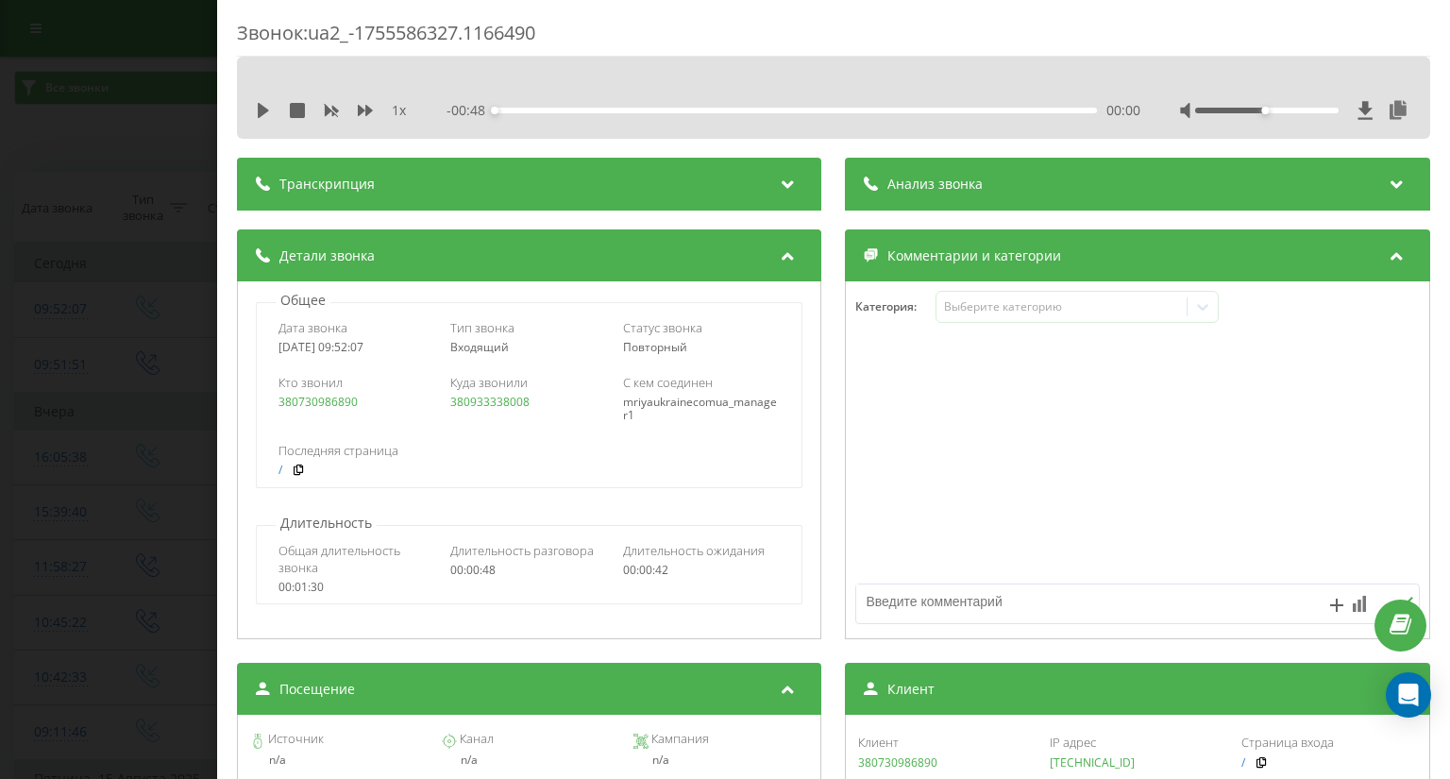
click at [85, 263] on div "Звонок : ua2_-1755586327.1166490 1 x - 00:48 00:00 00:00 Транскрипция Для анали…" at bounding box center [725, 389] width 1450 height 779
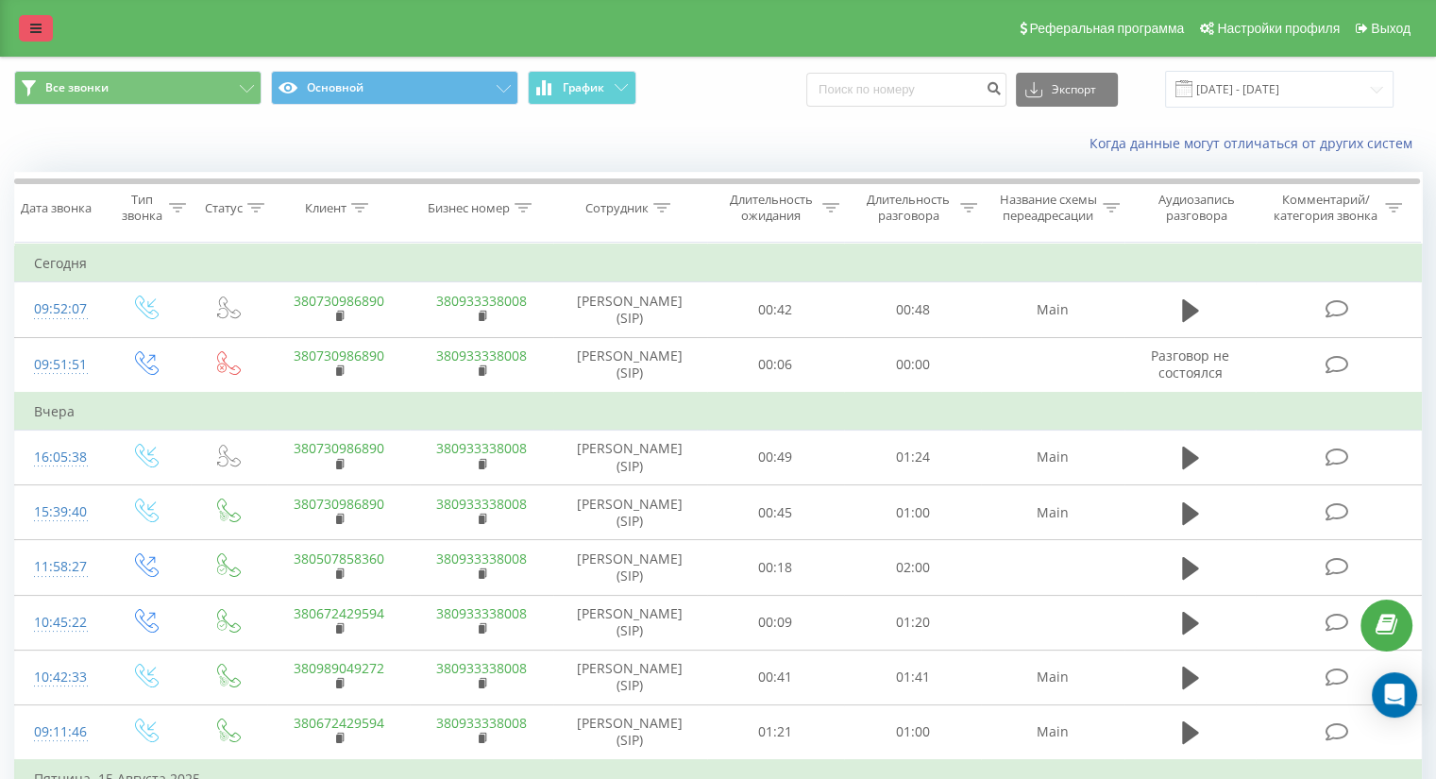
click at [31, 27] on icon at bounding box center [35, 28] width 11 height 13
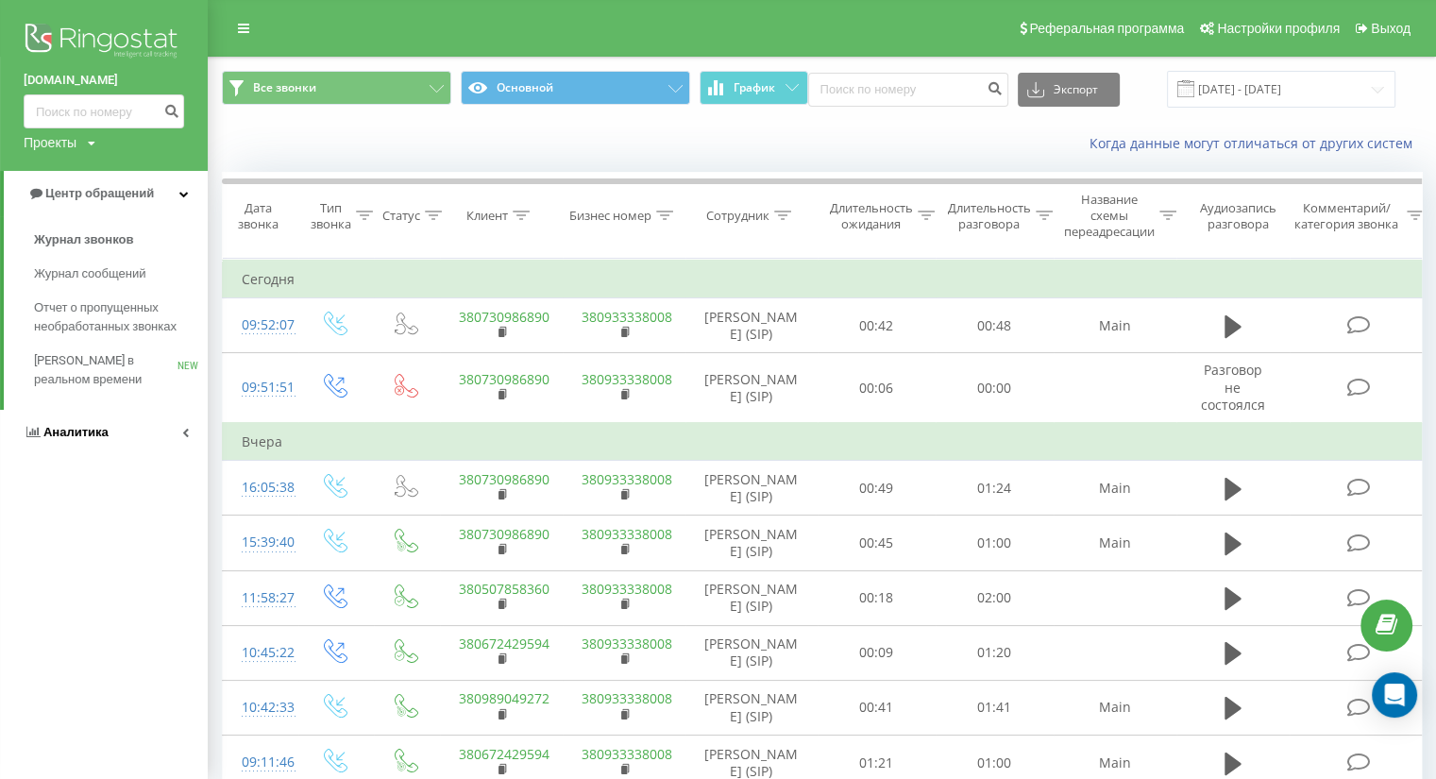
click at [184, 438] on link "Аналитика" at bounding box center [104, 432] width 208 height 45
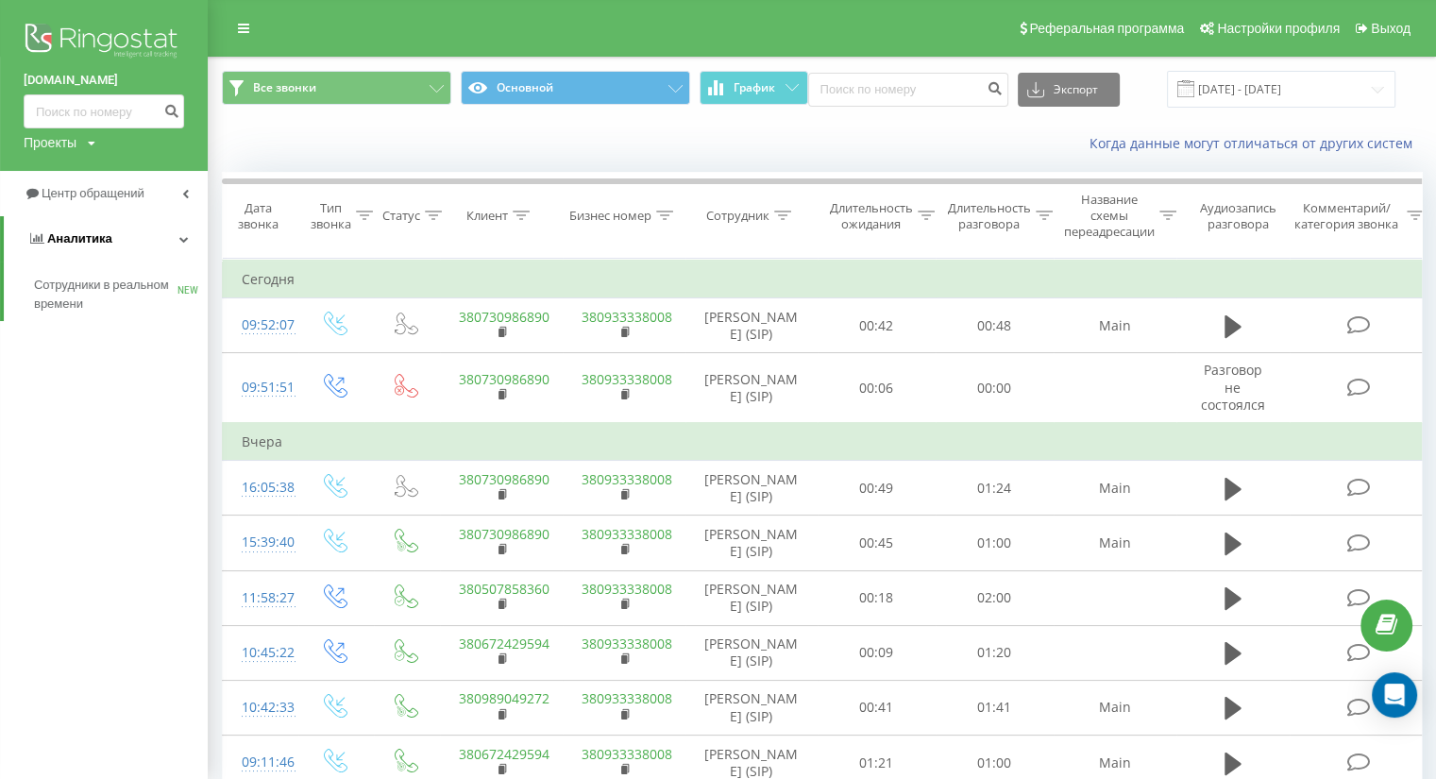
click at [177, 247] on link "Аналитика" at bounding box center [106, 238] width 204 height 45
click at [177, 247] on link "Аналитика" at bounding box center [104, 238] width 208 height 45
click at [177, 247] on link "Аналитика" at bounding box center [106, 238] width 204 height 45
click at [185, 193] on icon at bounding box center [185, 193] width 7 height 9
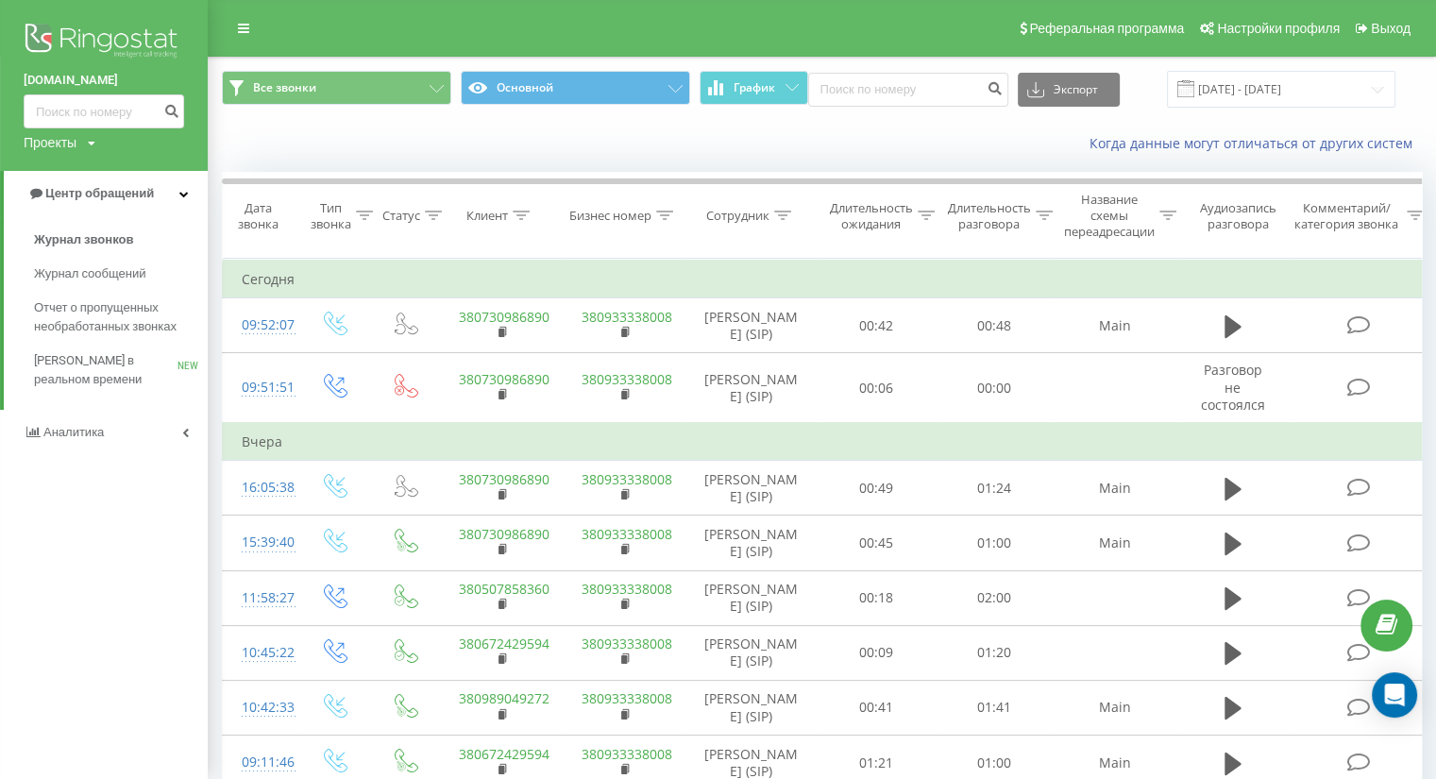
click at [81, 79] on link "[DOMAIN_NAME]" at bounding box center [104, 80] width 160 height 19
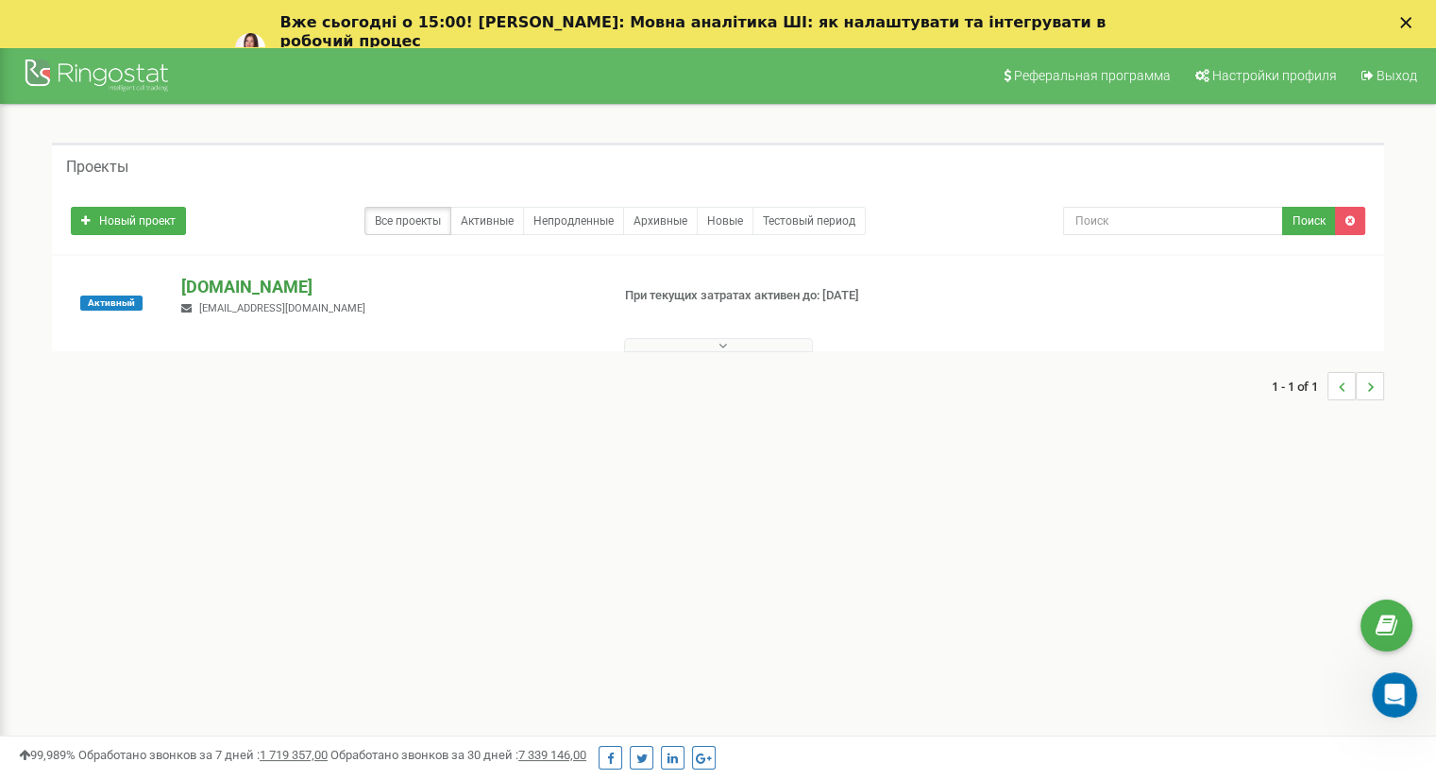
click at [244, 283] on p "[DOMAIN_NAME]" at bounding box center [387, 287] width 413 height 25
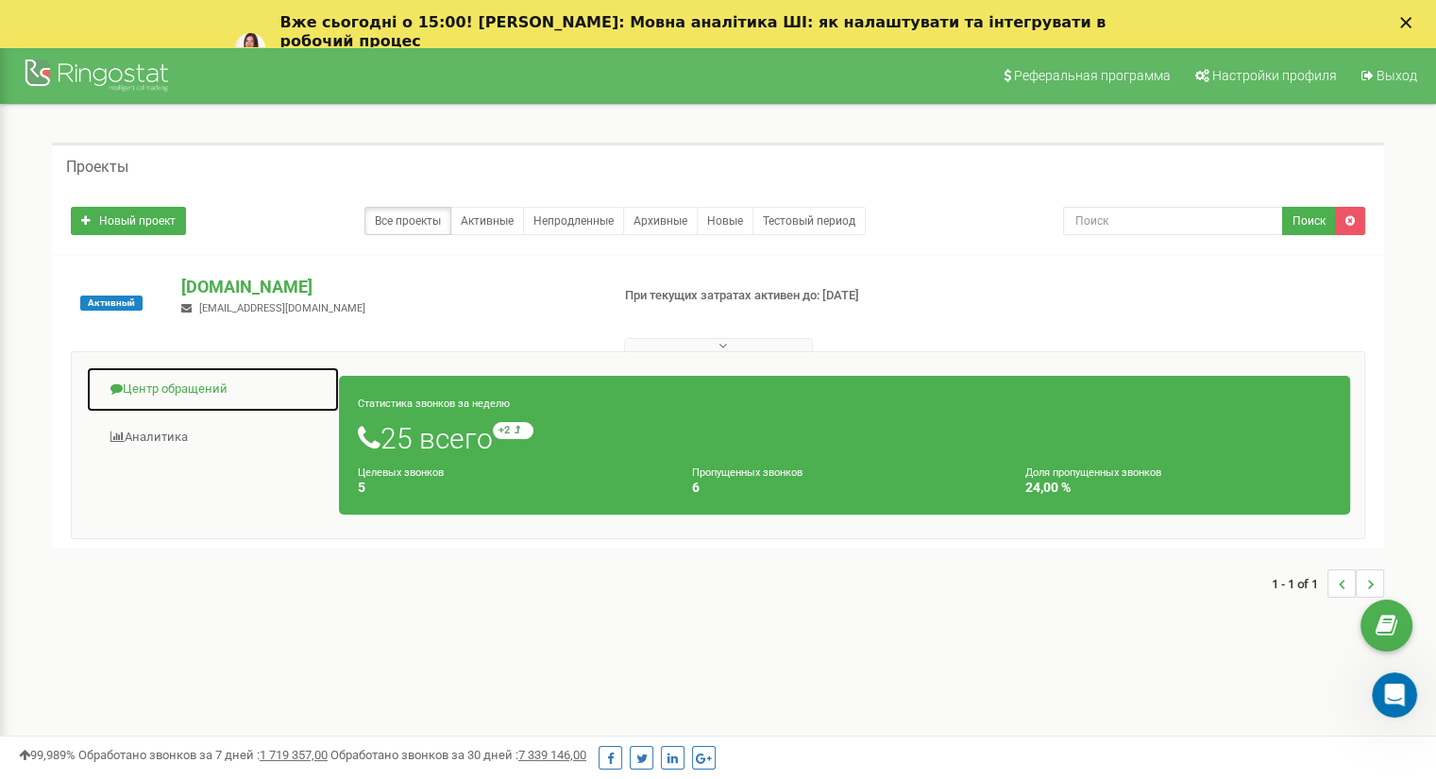
click at [217, 395] on link "Центр обращений" at bounding box center [213, 389] width 254 height 46
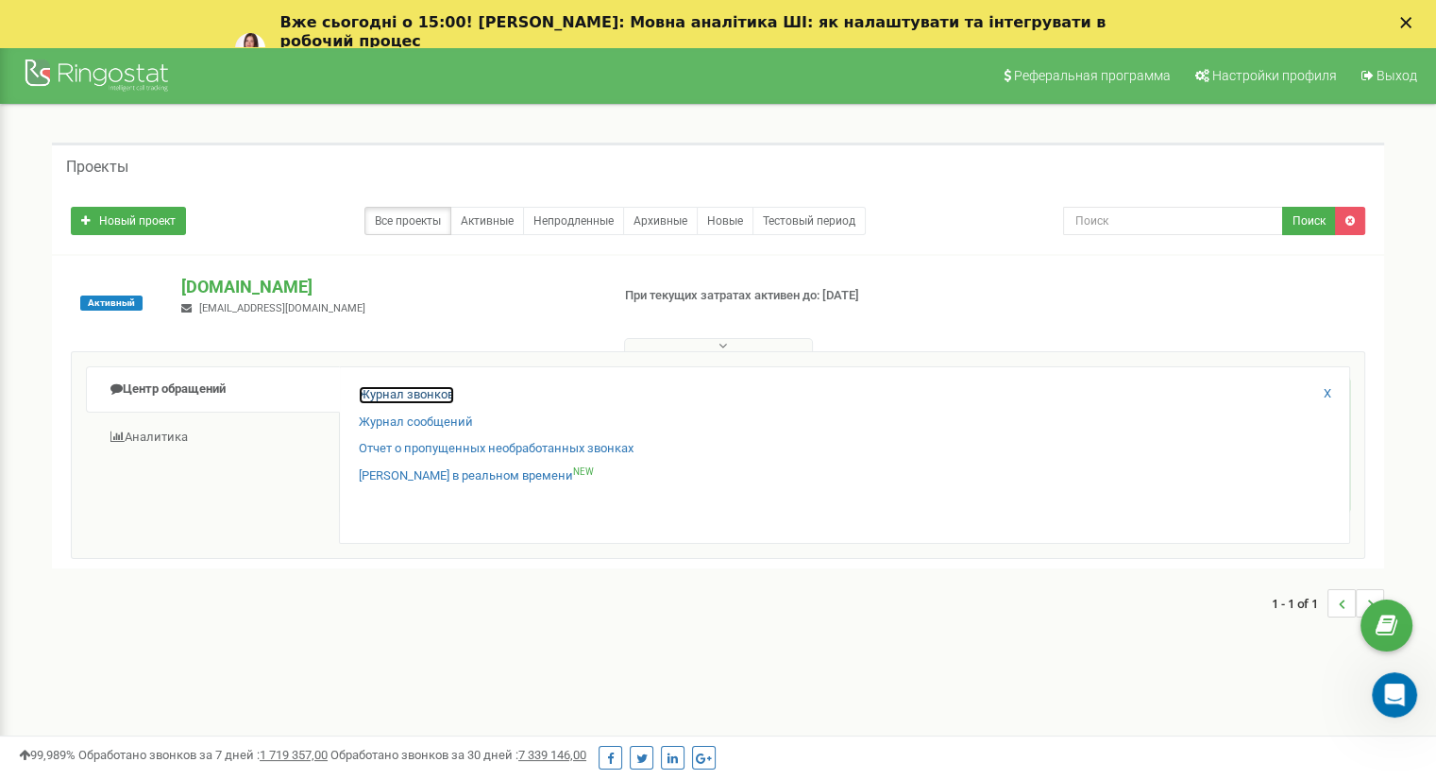
click at [442, 397] on link "Журнал звонков" at bounding box center [406, 395] width 95 height 18
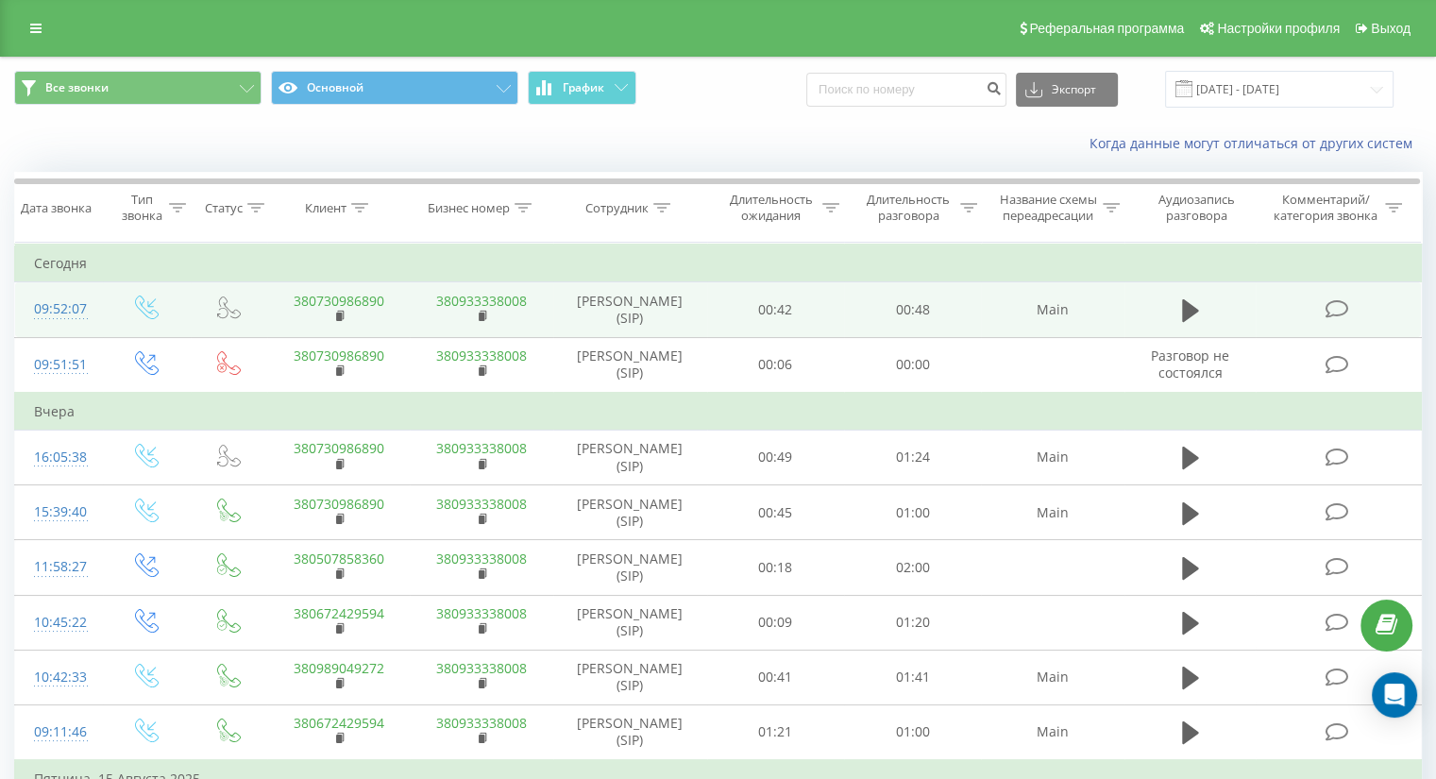
click at [1343, 310] on icon at bounding box center [1336, 309] width 24 height 20
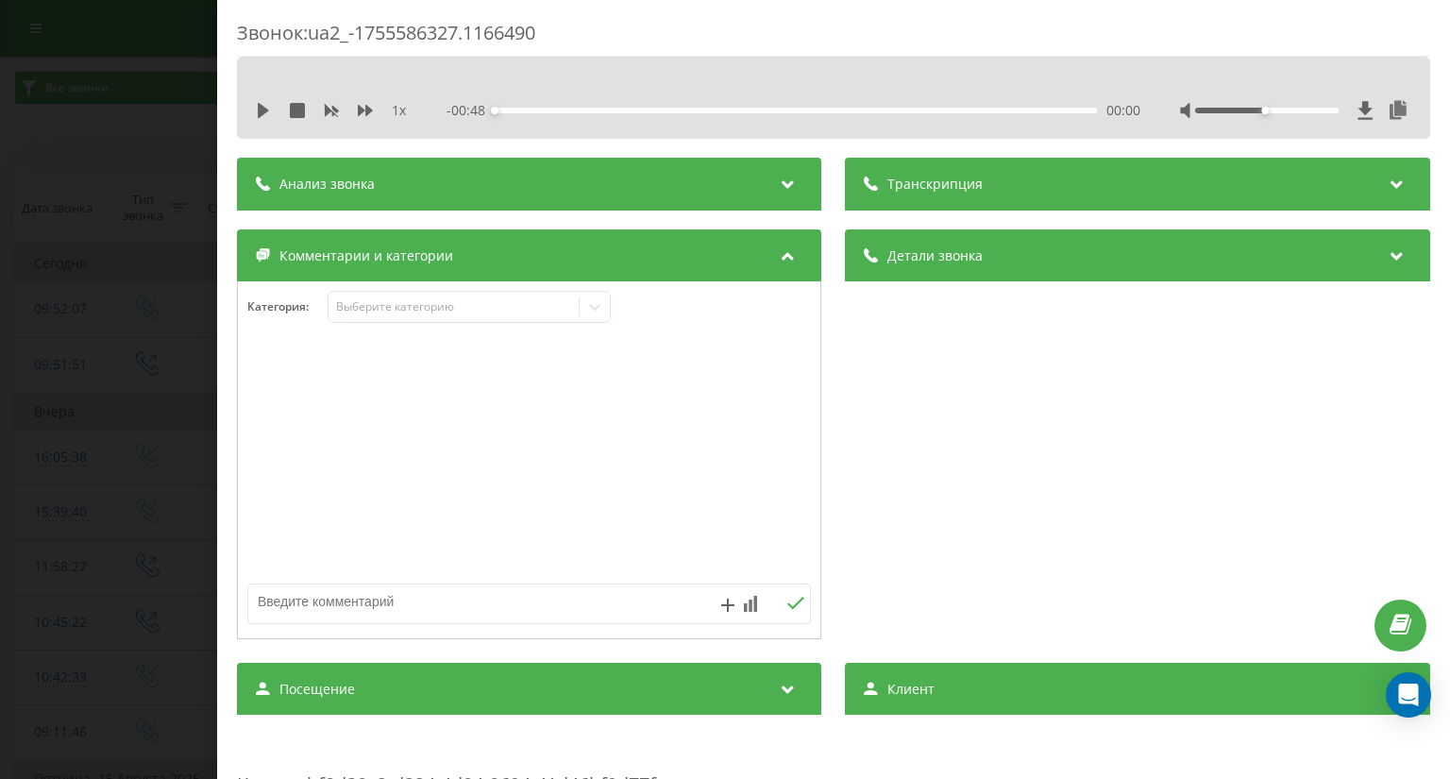
click at [17, 154] on div "Звонок : ua2_-1755586327.1166490 1 x - 00:48 00:00 00:00 Транскрипция Для анали…" at bounding box center [725, 389] width 1450 height 779
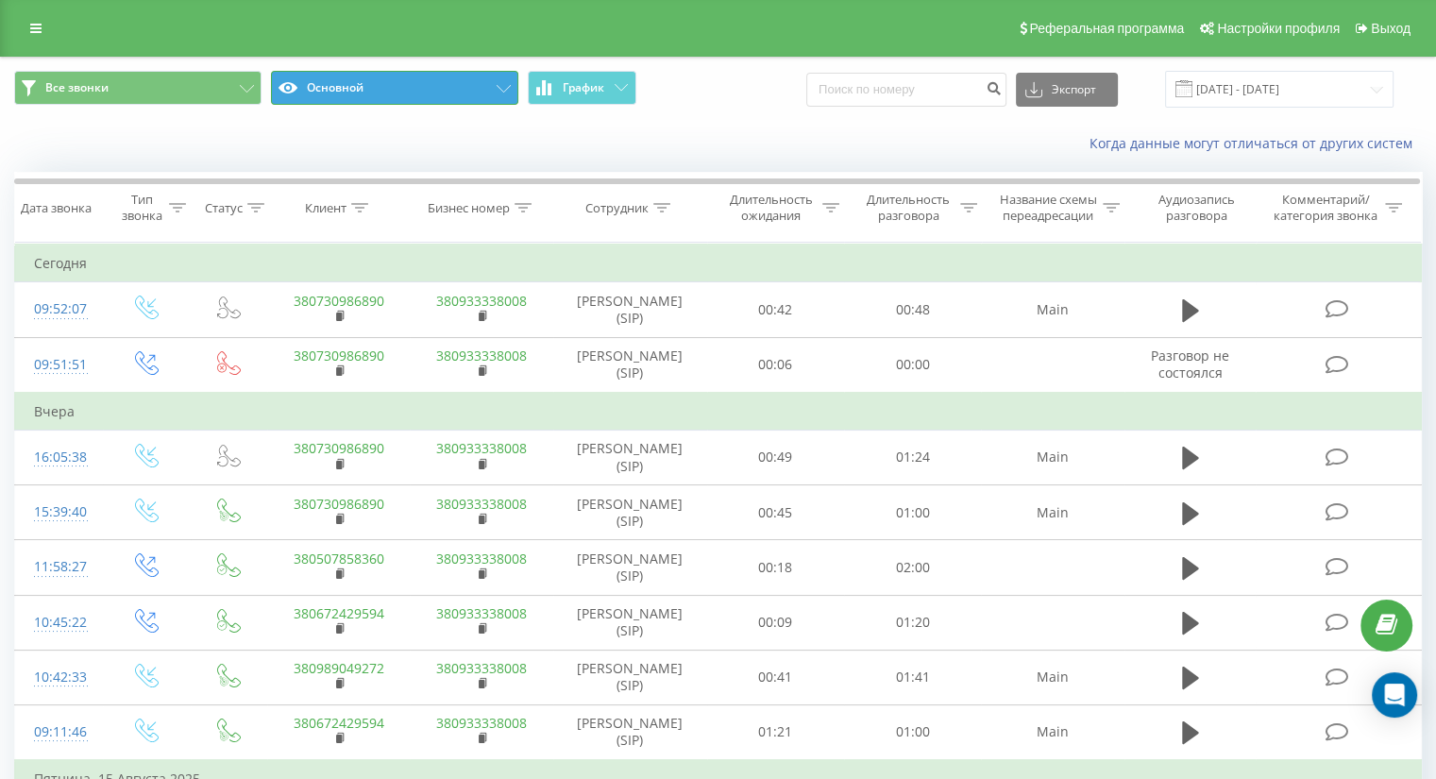
click at [500, 90] on icon at bounding box center [504, 89] width 14 height 8
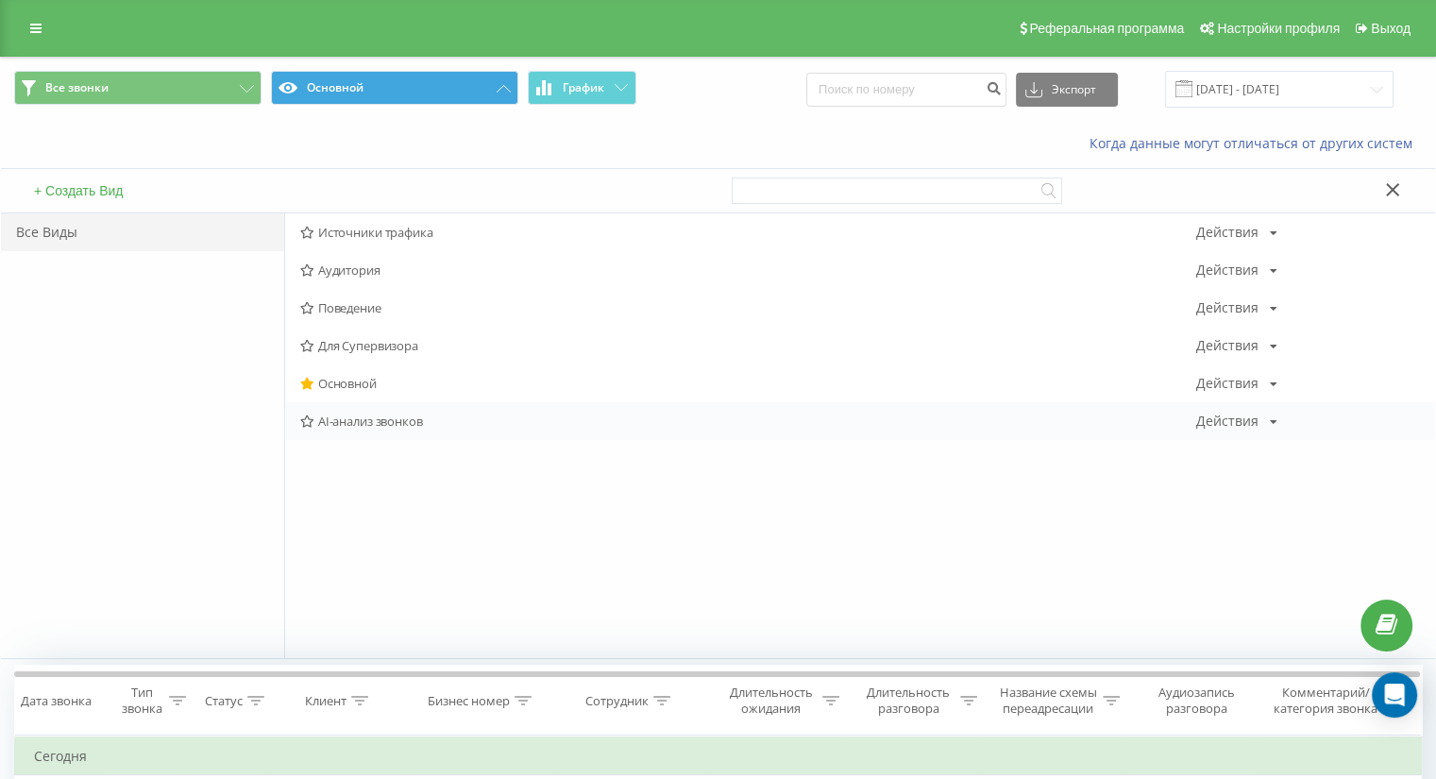
click at [1257, 416] on div "Действия Редактировать Копировать Удалить По умолчанию Поделиться" at bounding box center [1236, 420] width 81 height 13
click at [569, 528] on div "Источники трафика Действия Редактировать Копировать Удалить По умолчанию Подели…" at bounding box center [859, 435] width 1151 height 445
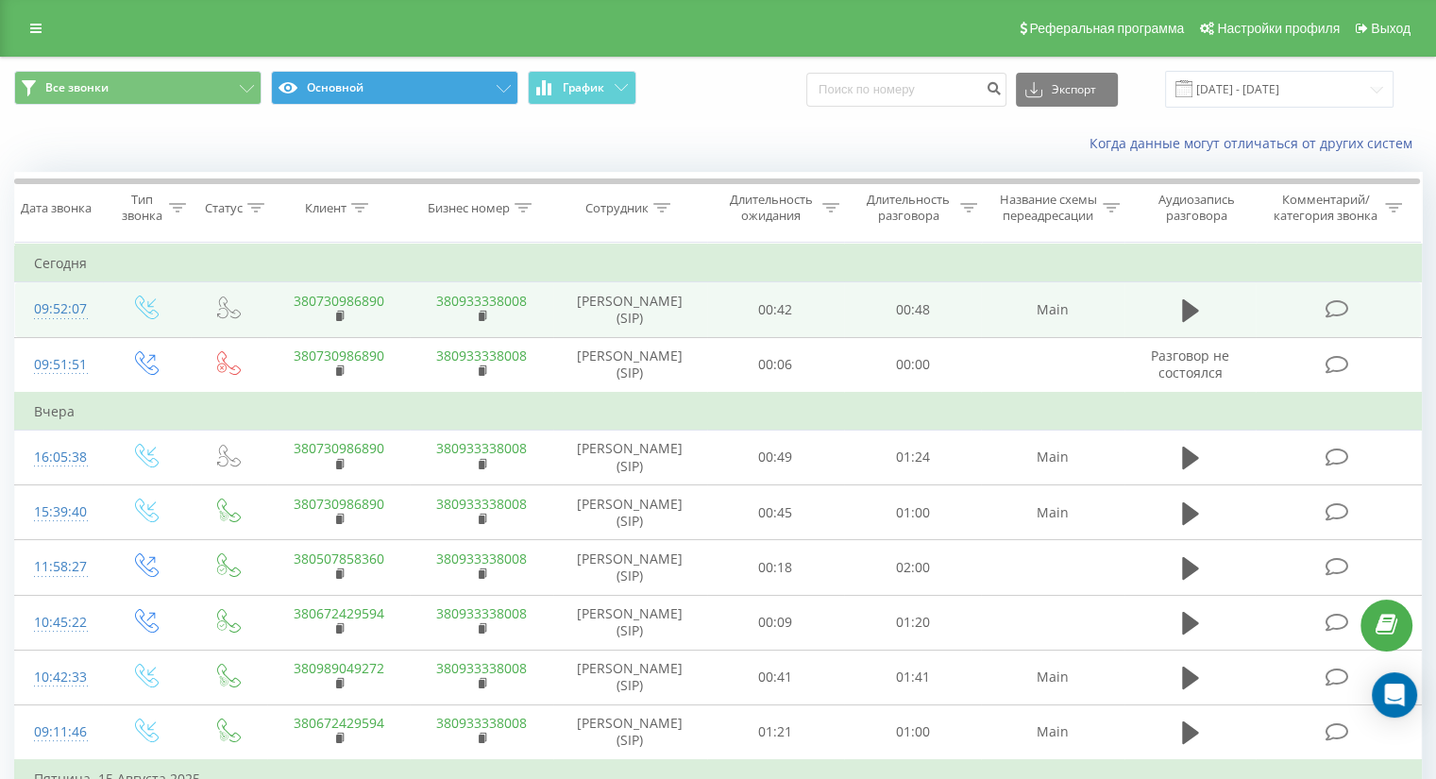
click at [47, 307] on div "09:52:07" at bounding box center [59, 309] width 50 height 37
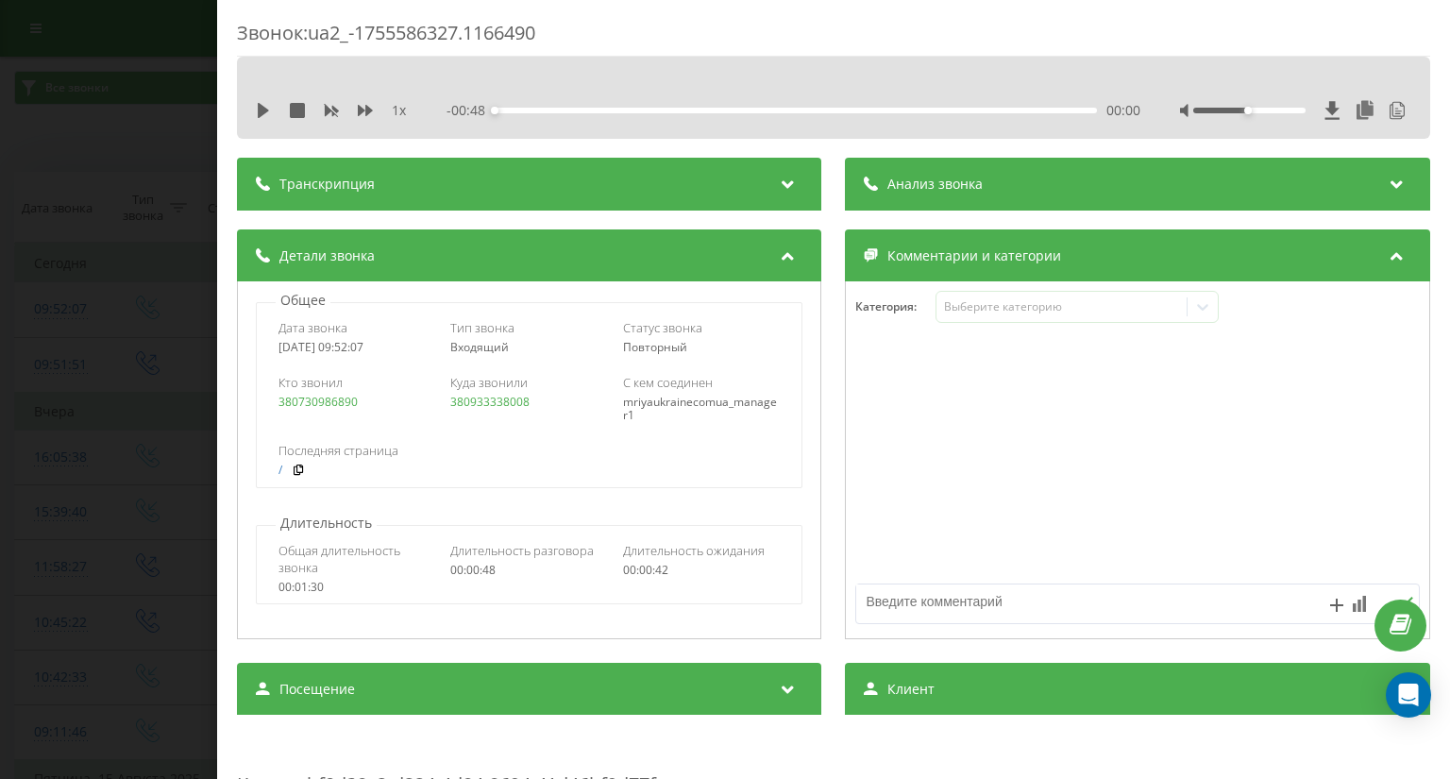
click at [322, 44] on div "Звонок : ua2_-1755586327.1166490" at bounding box center [833, 38] width 1193 height 37
drag, startPoint x: 327, startPoint y: 33, endPoint x: 491, endPoint y: 32, distance: 164.3
click at [491, 32] on div "Звонок : ua2_-1755586327.1166490" at bounding box center [833, 38] width 1193 height 37
click at [546, 20] on div "Звонок : ua2_-1755586327.1166490" at bounding box center [833, 38] width 1193 height 37
click at [545, 30] on div "Звонок : ua2_-1755586327.1166490" at bounding box center [833, 38] width 1193 height 37
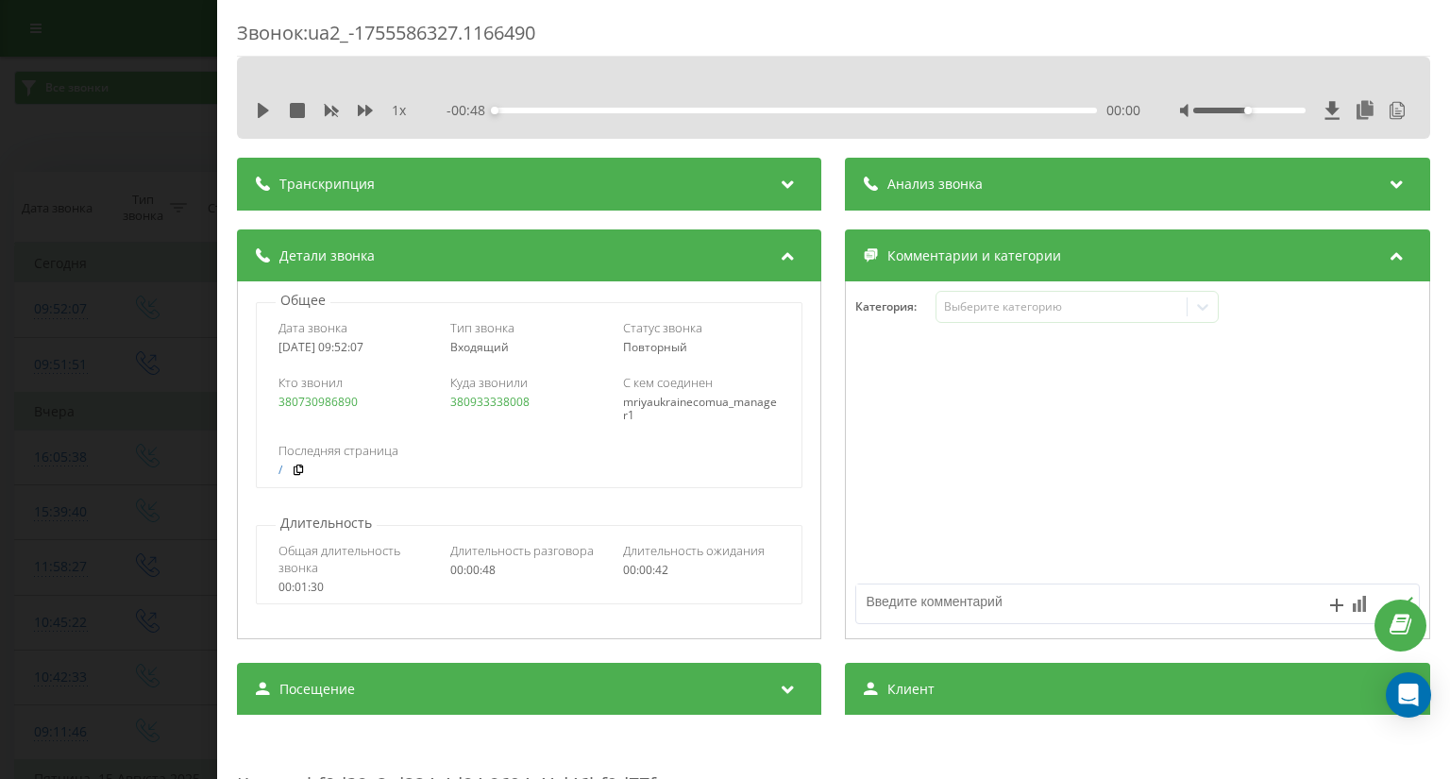
click at [545, 30] on div "Звонок : ua2_-1755586327.1166490" at bounding box center [833, 38] width 1193 height 37
click at [318, 405] on link "380730986890" at bounding box center [317, 402] width 79 height 16
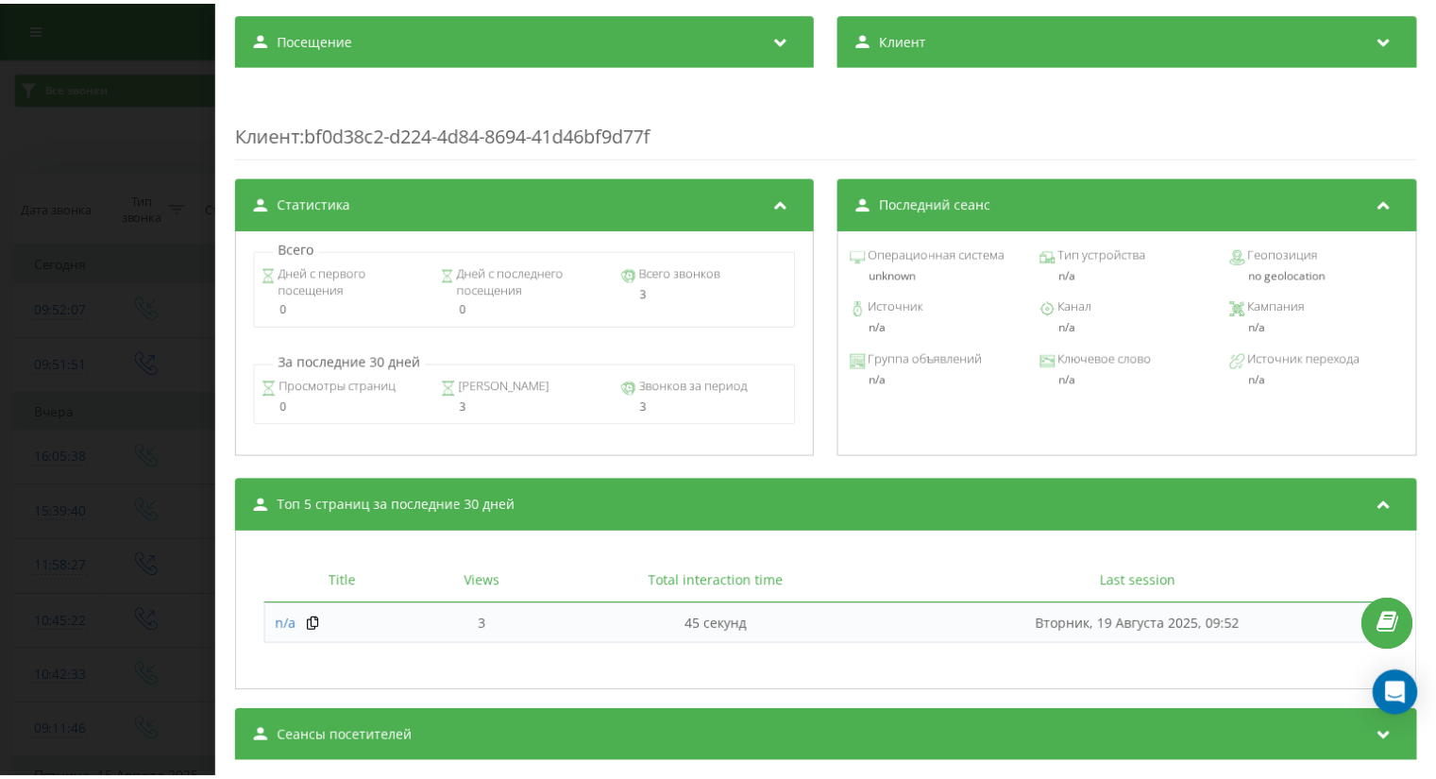
scroll to position [692, 0]
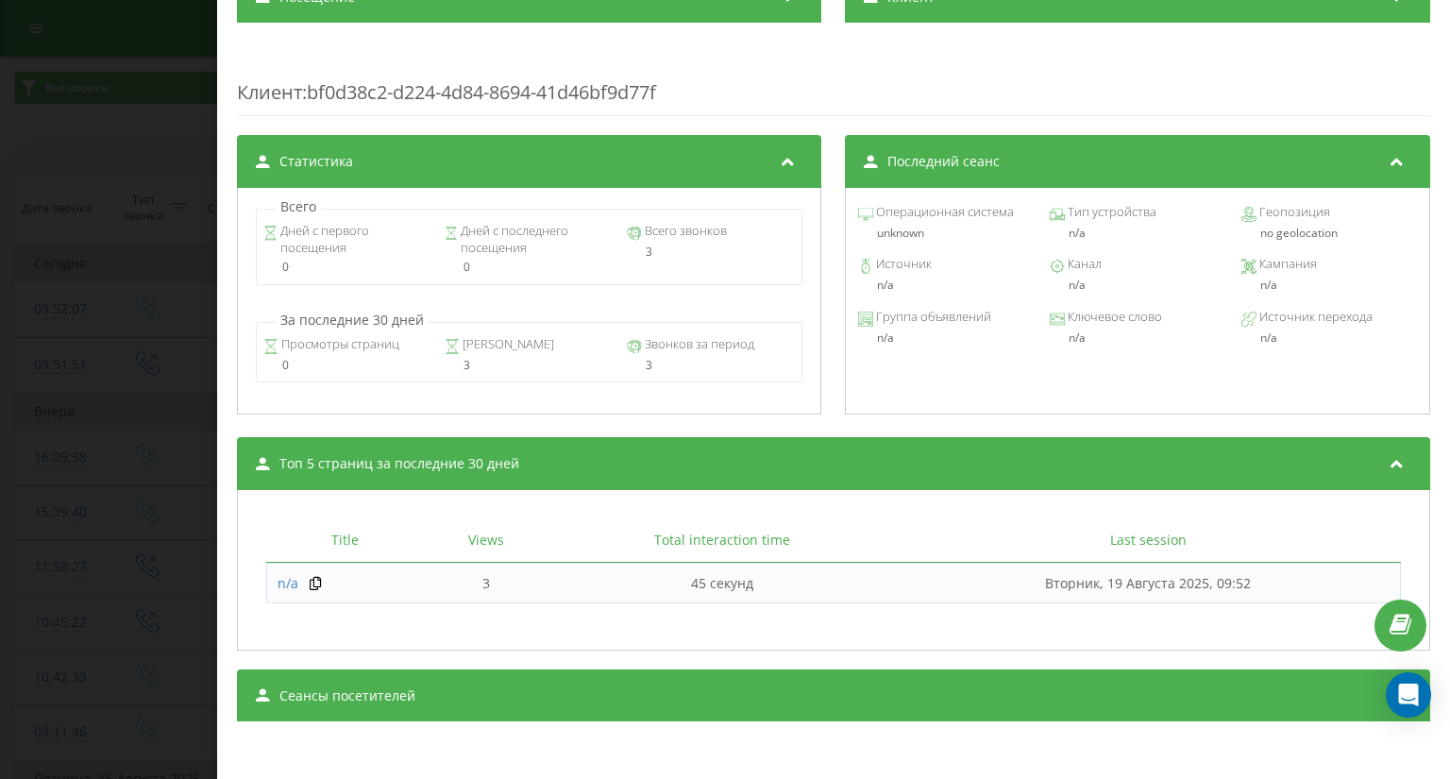
click at [184, 455] on div "Звонок : ua2_-1755586327.1166490 1 x - 00:48 00:00 00:00 Транскрипция 00:00 Доб…" at bounding box center [725, 389] width 1450 height 779
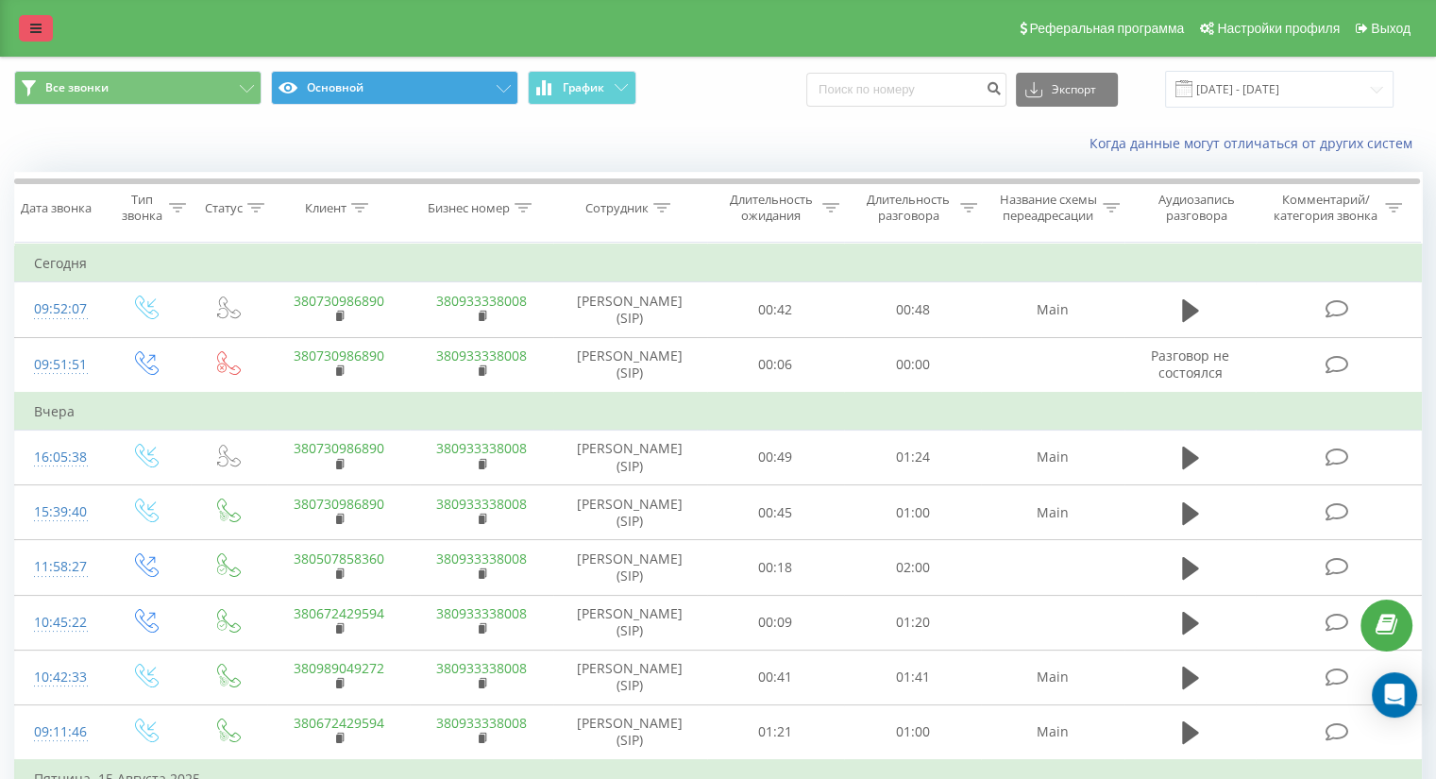
click at [41, 28] on icon at bounding box center [35, 28] width 11 height 13
